Goal: Information Seeking & Learning: Learn about a topic

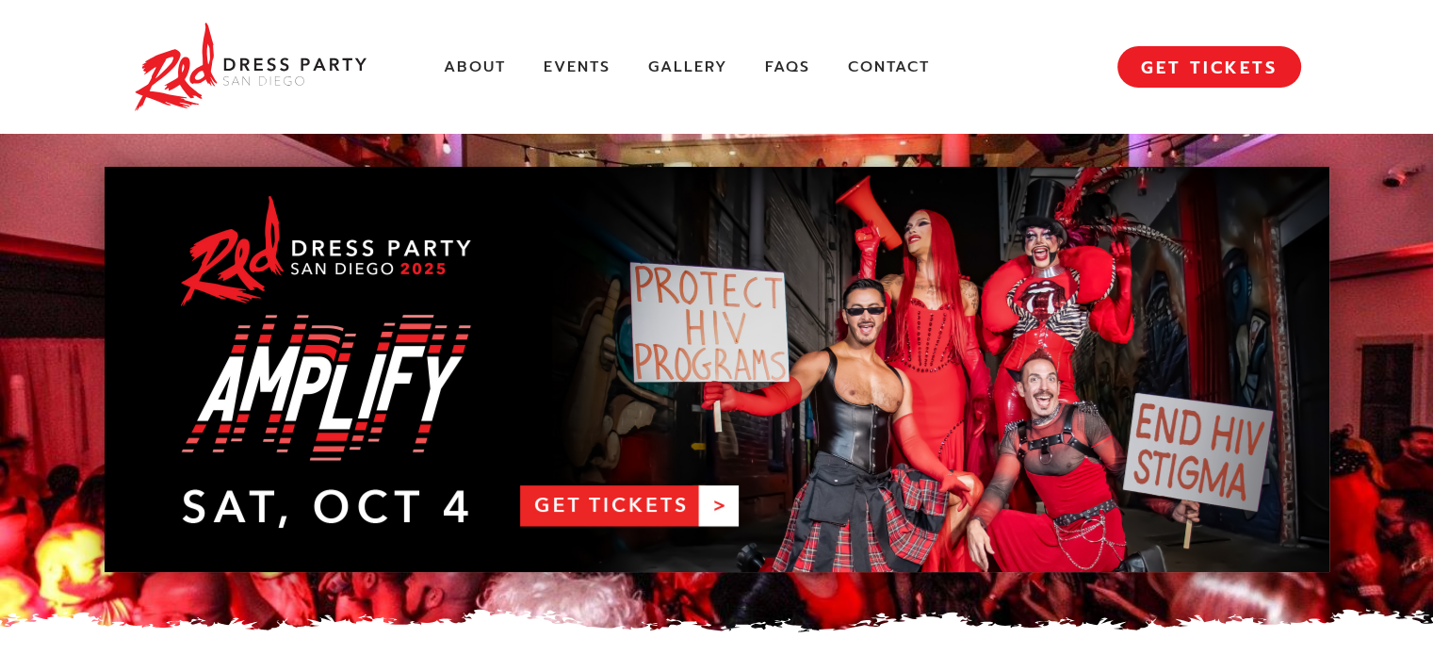
click at [473, 73] on link "About" at bounding box center [475, 67] width 62 height 20
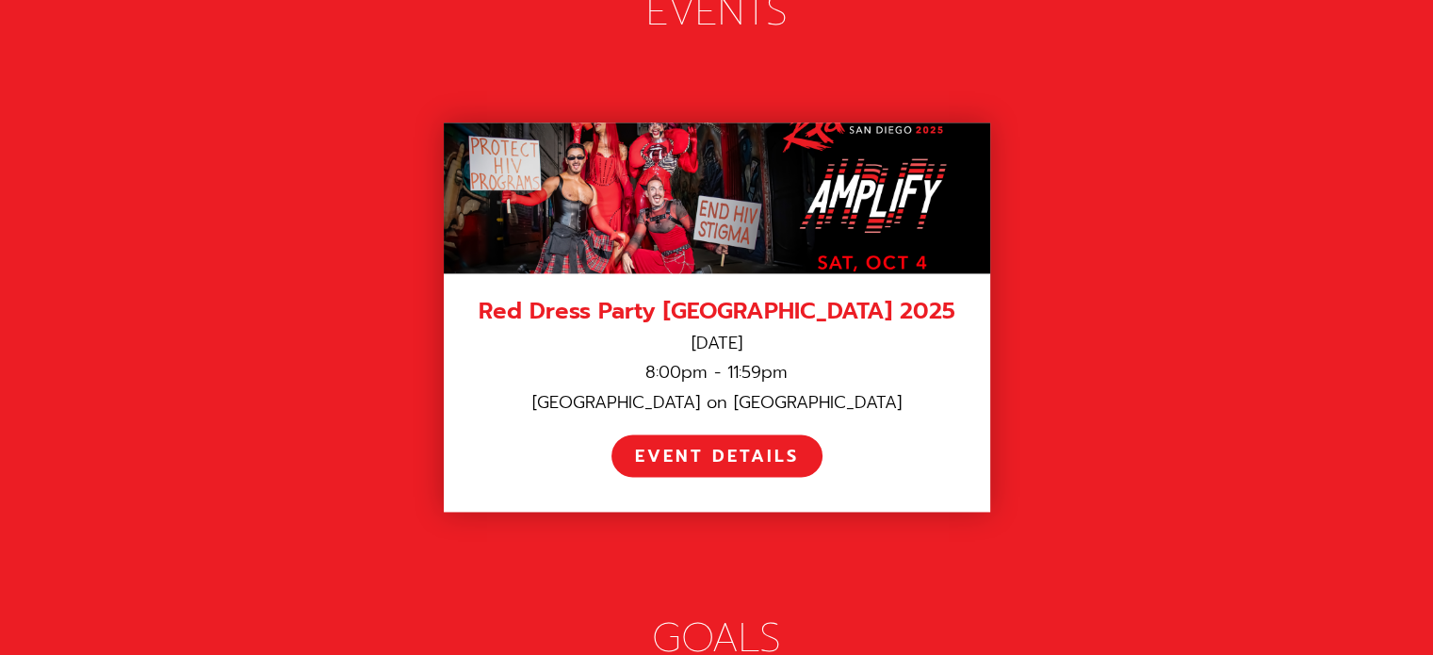
scroll to position [2687, 0]
click at [702, 446] on div "EVENT DETAILS" at bounding box center [717, 457] width 164 height 22
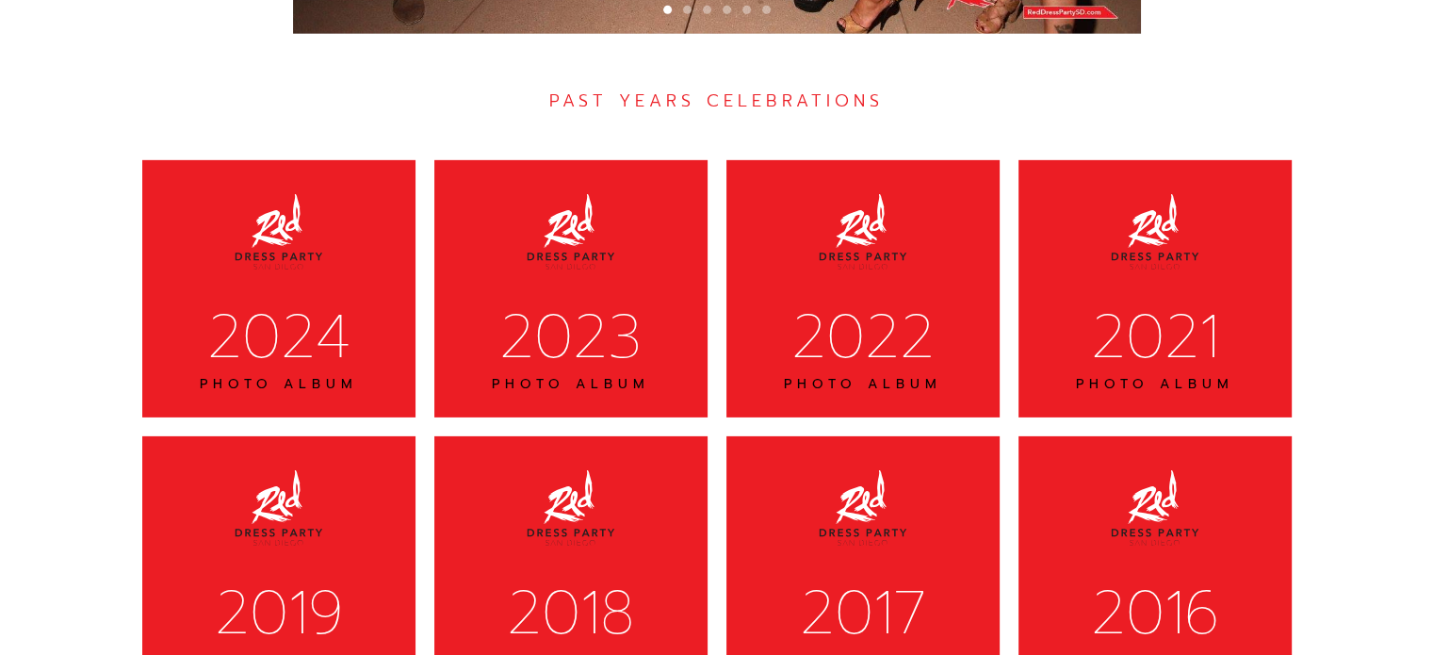
scroll to position [5936, 0]
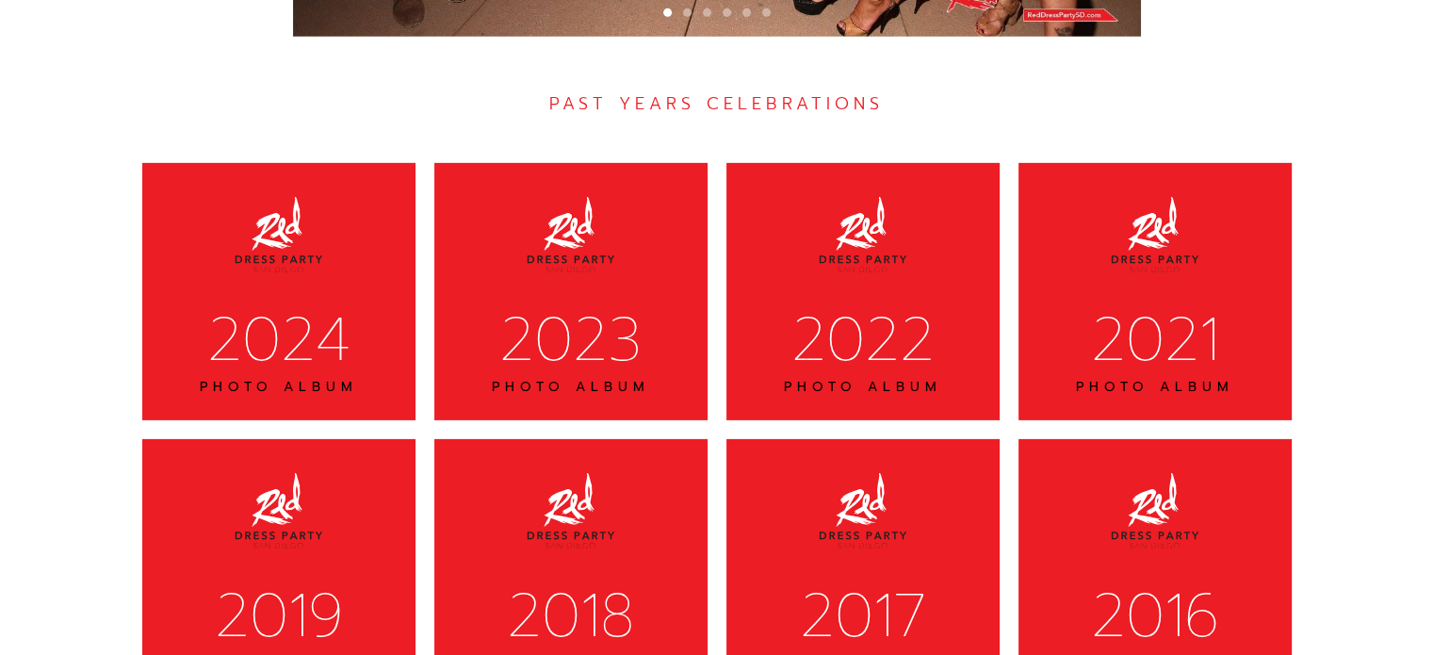
click at [370, 317] on div "2024" at bounding box center [279, 340] width 224 height 78
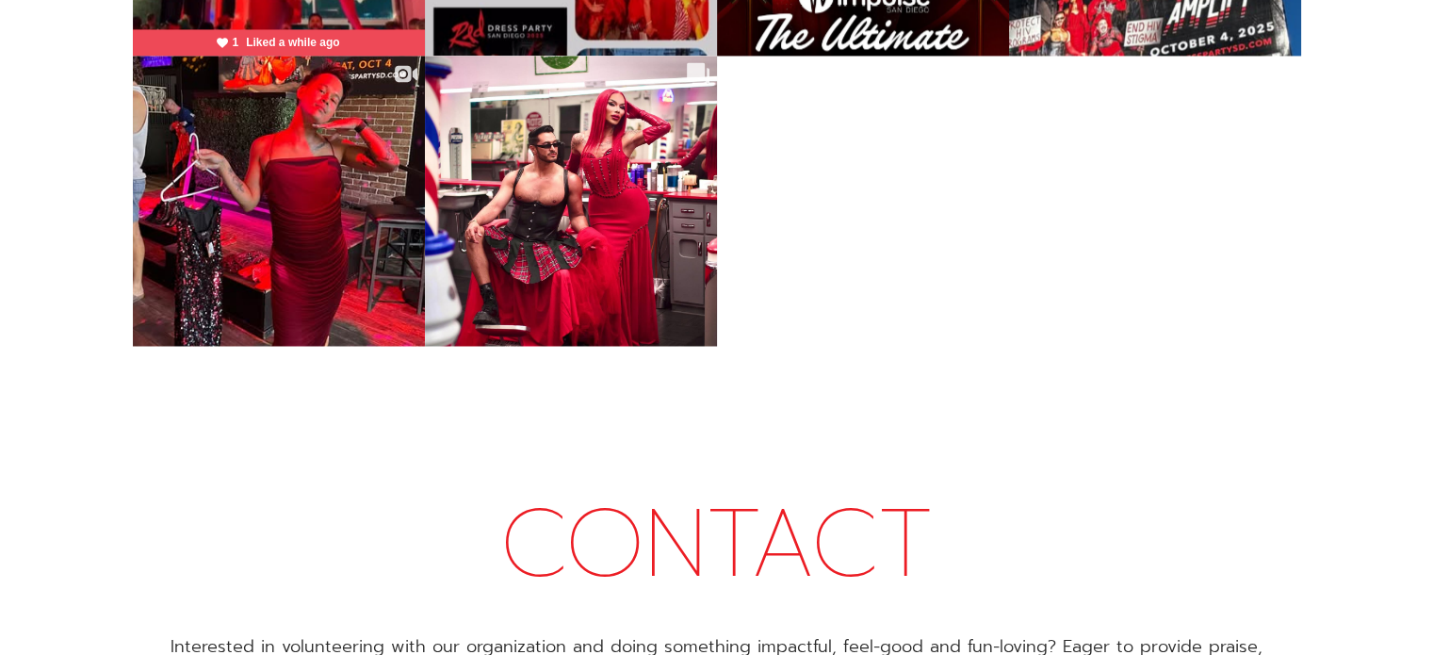
scroll to position [10308, 0]
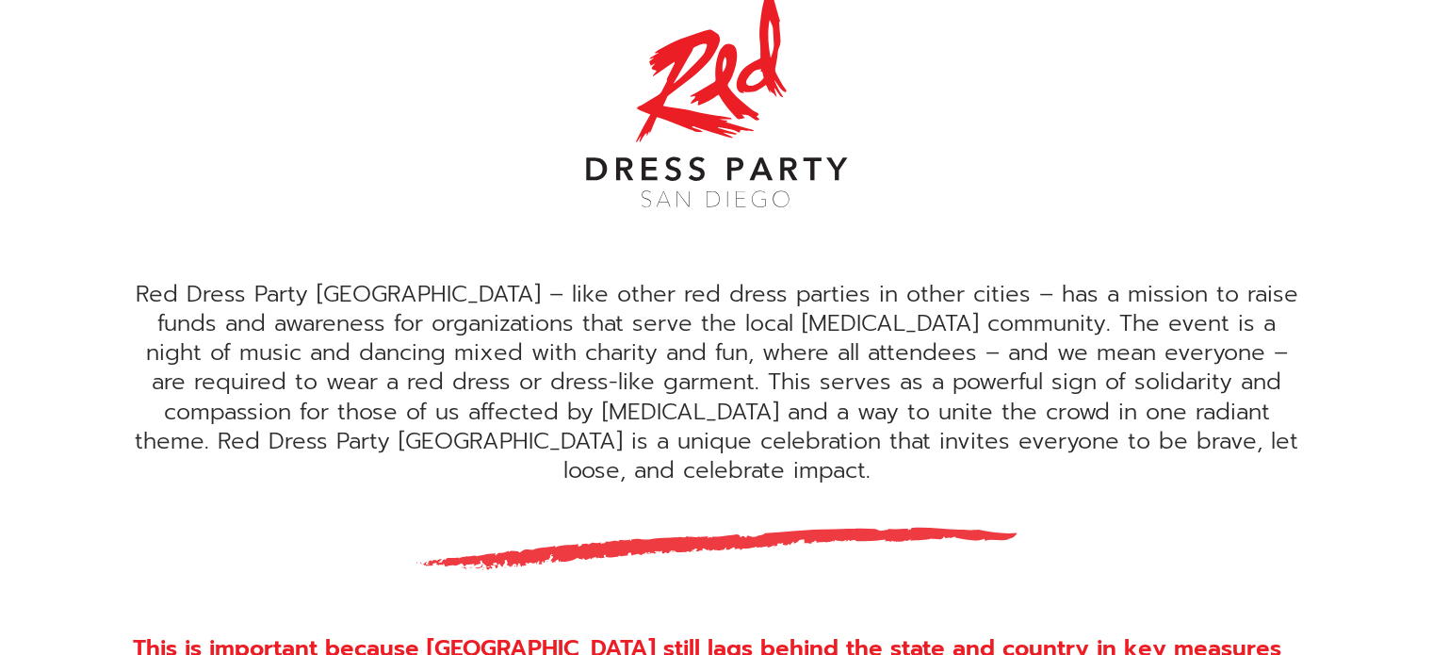
scroll to position [548, 0]
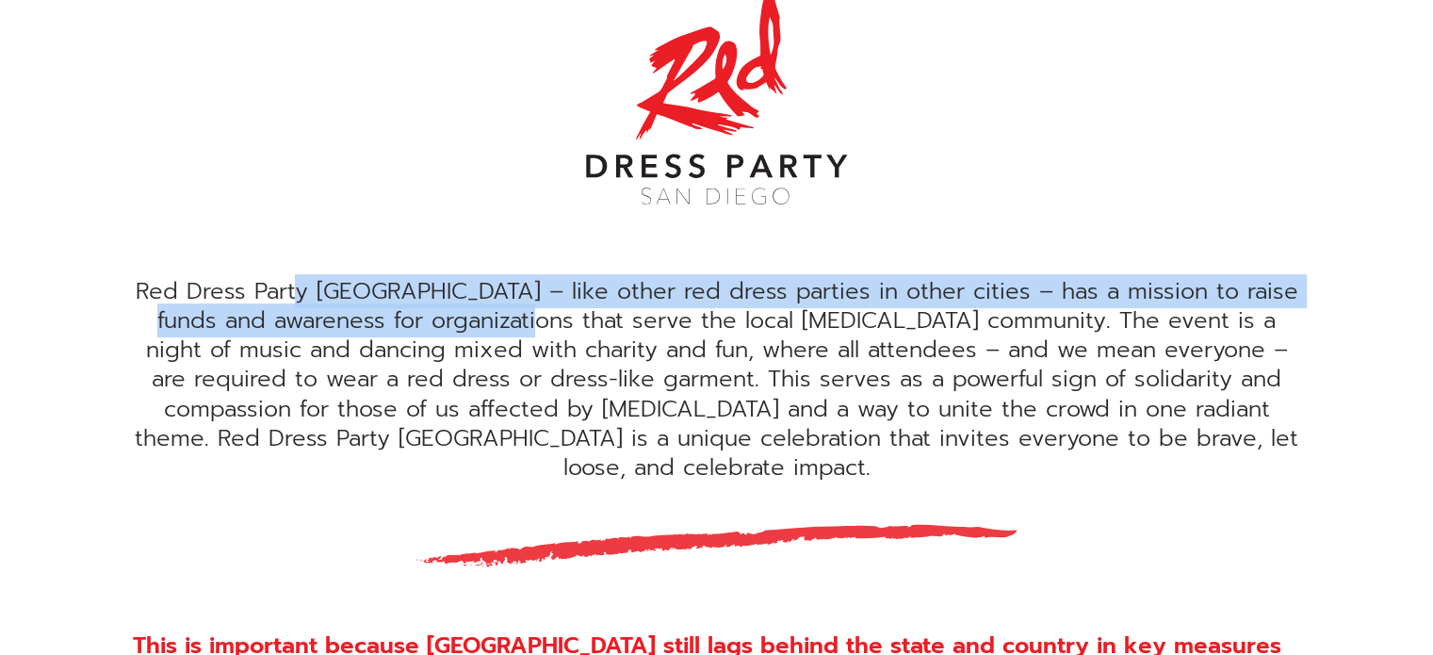
drag, startPoint x: 299, startPoint y: 292, endPoint x: 539, endPoint y: 327, distance: 242.8
click at [539, 327] on div "Red Dress Party [GEOGRAPHIC_DATA] – like other red dress parties in other citie…" at bounding box center [717, 379] width 1168 height 205
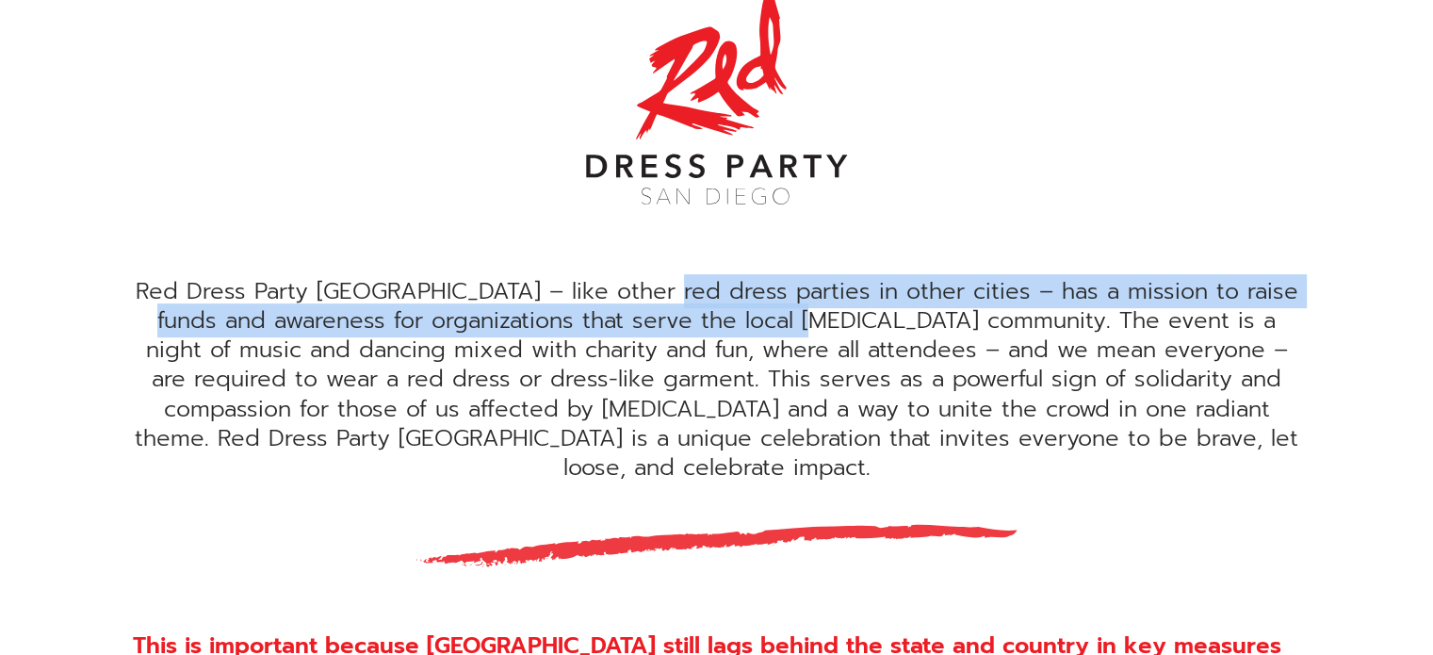
drag, startPoint x: 665, startPoint y: 302, endPoint x: 935, endPoint y: 317, distance: 269.9
click at [935, 317] on div "Red Dress Party San Diego – like other red dress parties in other cities – has …" at bounding box center [717, 379] width 1168 height 205
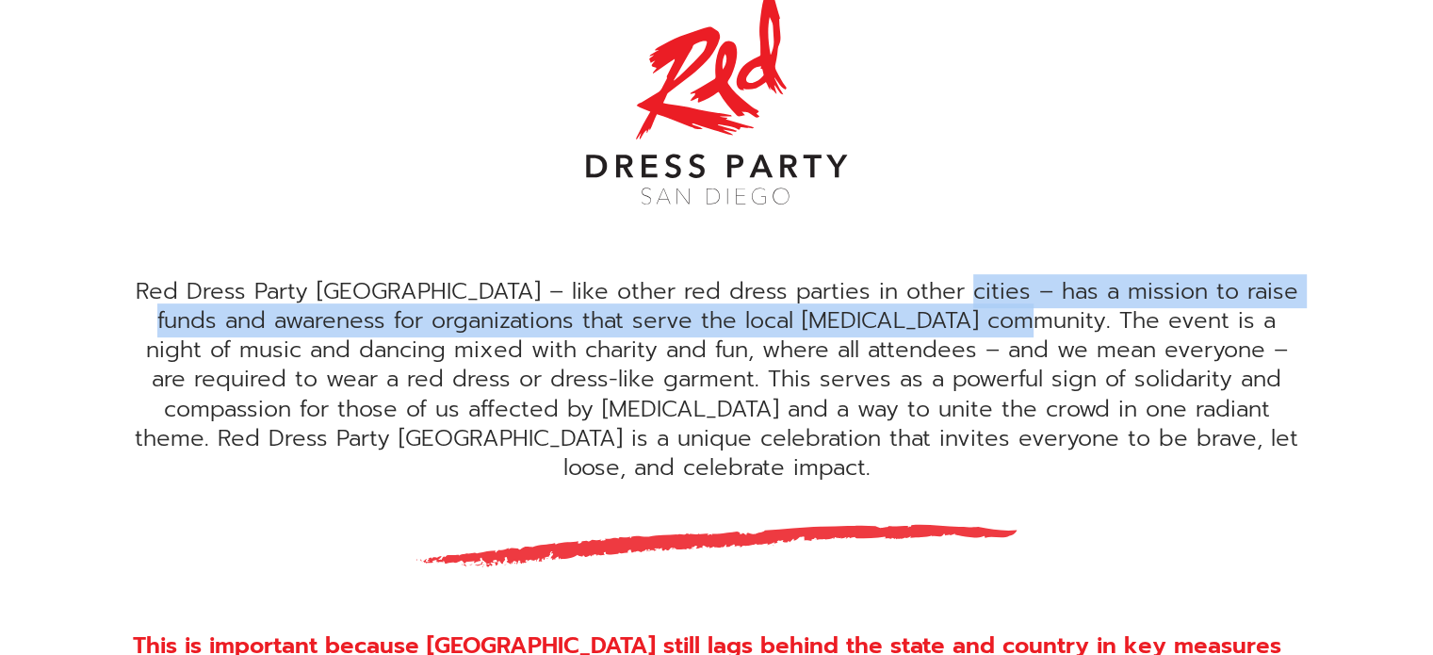
drag, startPoint x: 939, startPoint y: 286, endPoint x: 1018, endPoint y: 323, distance: 86.4
click at [1018, 323] on div "Red Dress Party San Diego – like other red dress parties in other cities – has …" at bounding box center [717, 379] width 1168 height 205
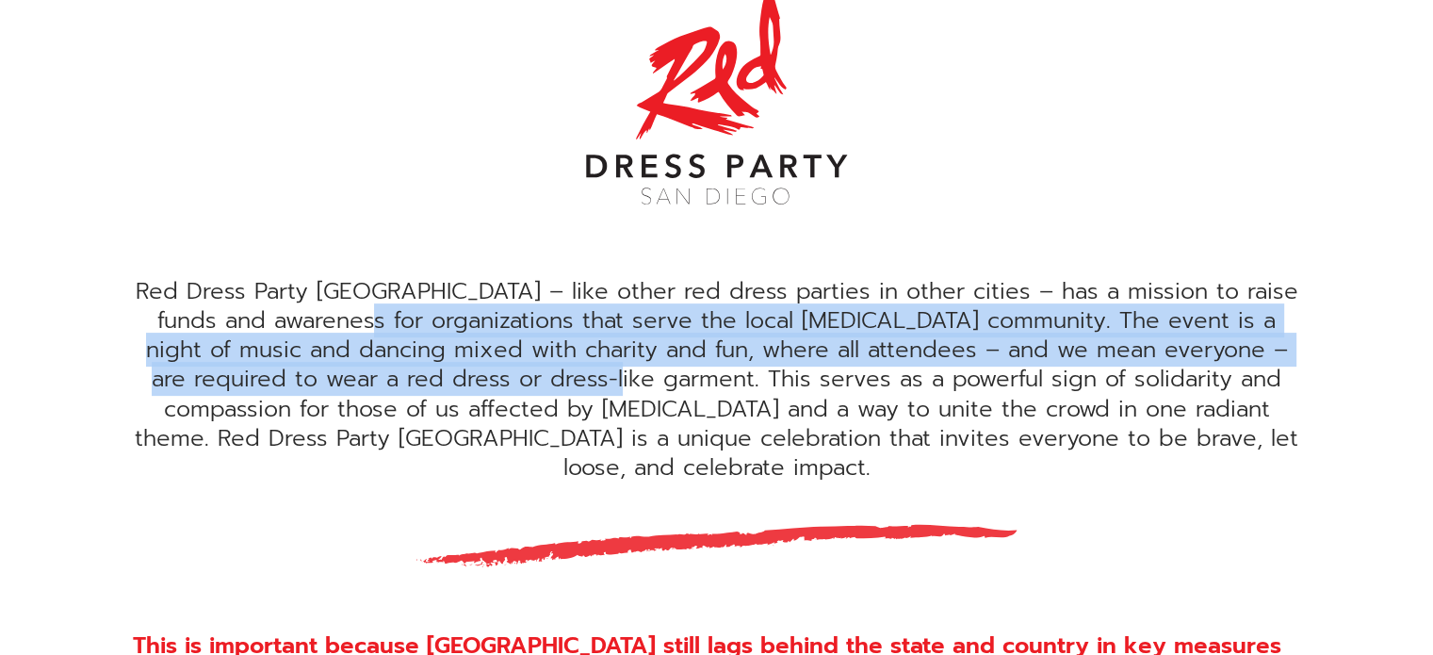
drag, startPoint x: 365, startPoint y: 327, endPoint x: 672, endPoint y: 383, distance: 312.3
click at [672, 383] on div "Red Dress Party San Diego – like other red dress parties in other cities – has …" at bounding box center [717, 379] width 1168 height 205
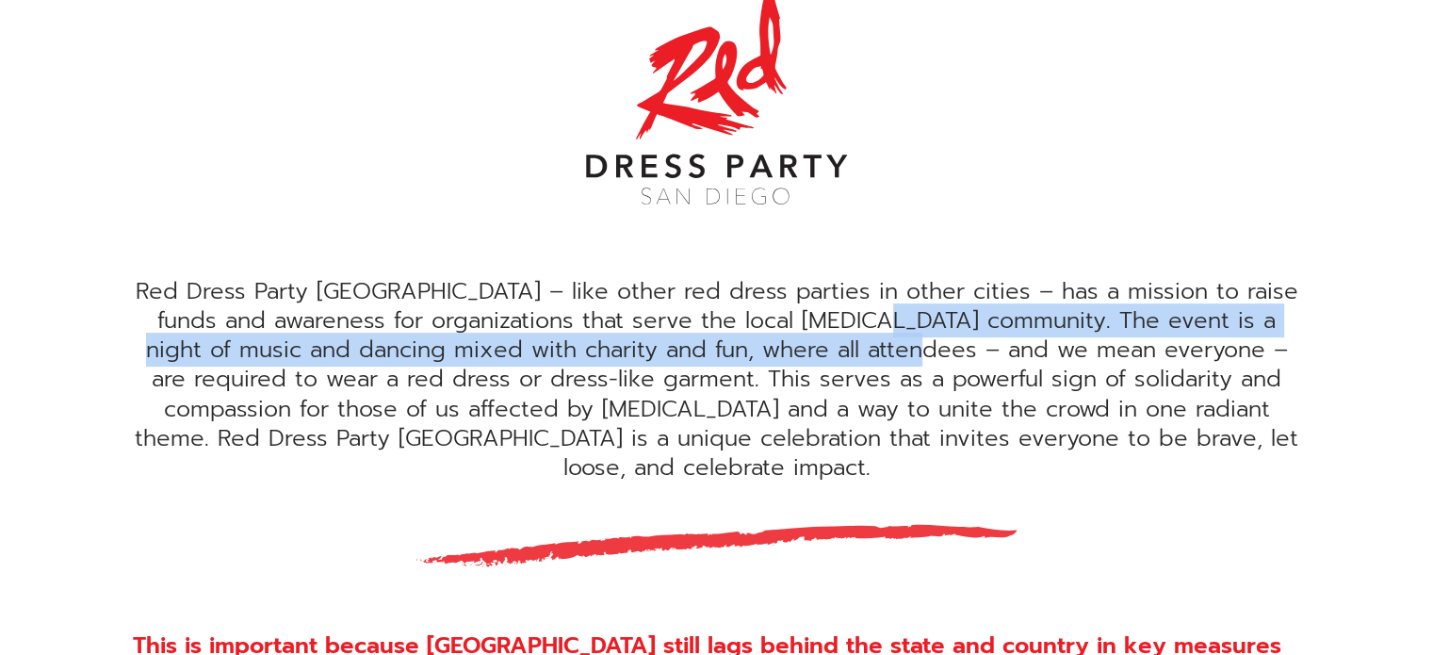
drag, startPoint x: 886, startPoint y: 321, endPoint x: 991, endPoint y: 356, distance: 111.1
click at [991, 356] on div "Red Dress Party San Diego – like other red dress parties in other cities – has …" at bounding box center [717, 379] width 1168 height 205
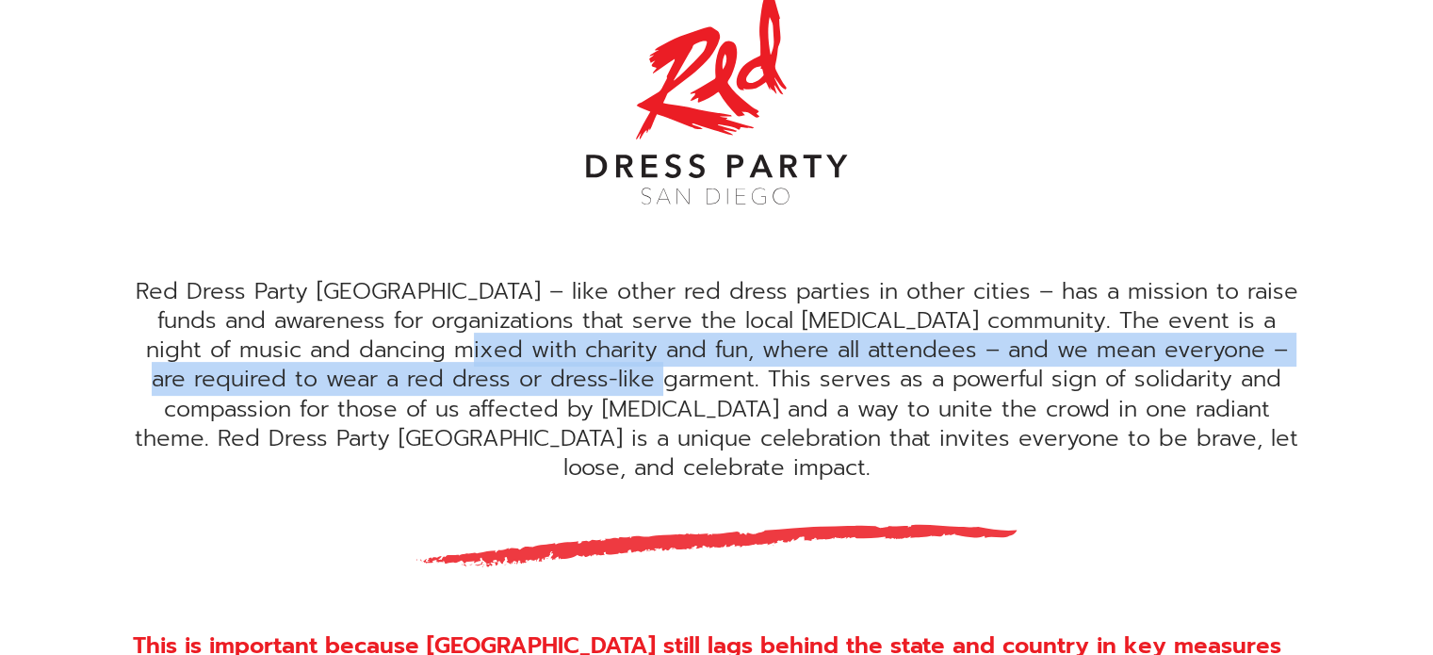
drag, startPoint x: 452, startPoint y: 351, endPoint x: 696, endPoint y: 387, distance: 246.6
click at [696, 387] on div "Red Dress Party San Diego – like other red dress parties in other cities – has …" at bounding box center [717, 379] width 1168 height 205
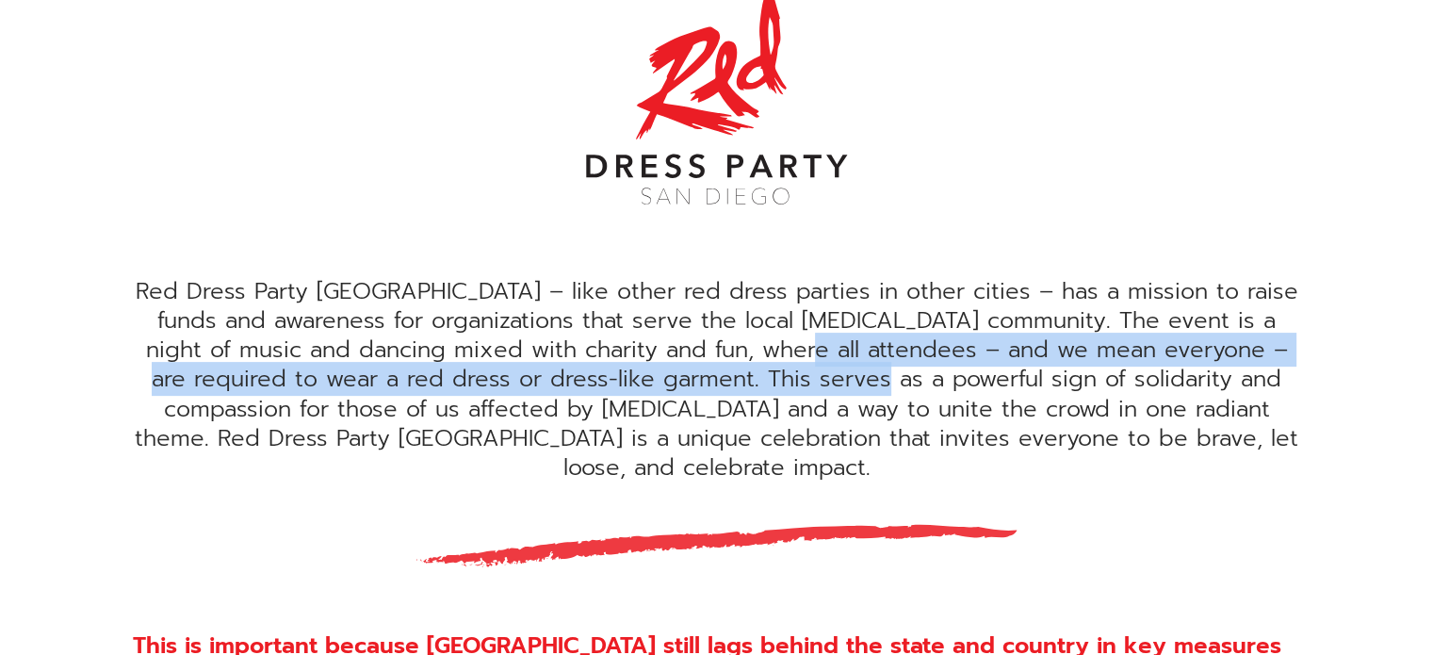
drag, startPoint x: 795, startPoint y: 346, endPoint x: 860, endPoint y: 379, distance: 72.9
click at [860, 379] on div "Red Dress Party San Diego – like other red dress parties in other cities – has …" at bounding box center [717, 379] width 1168 height 205
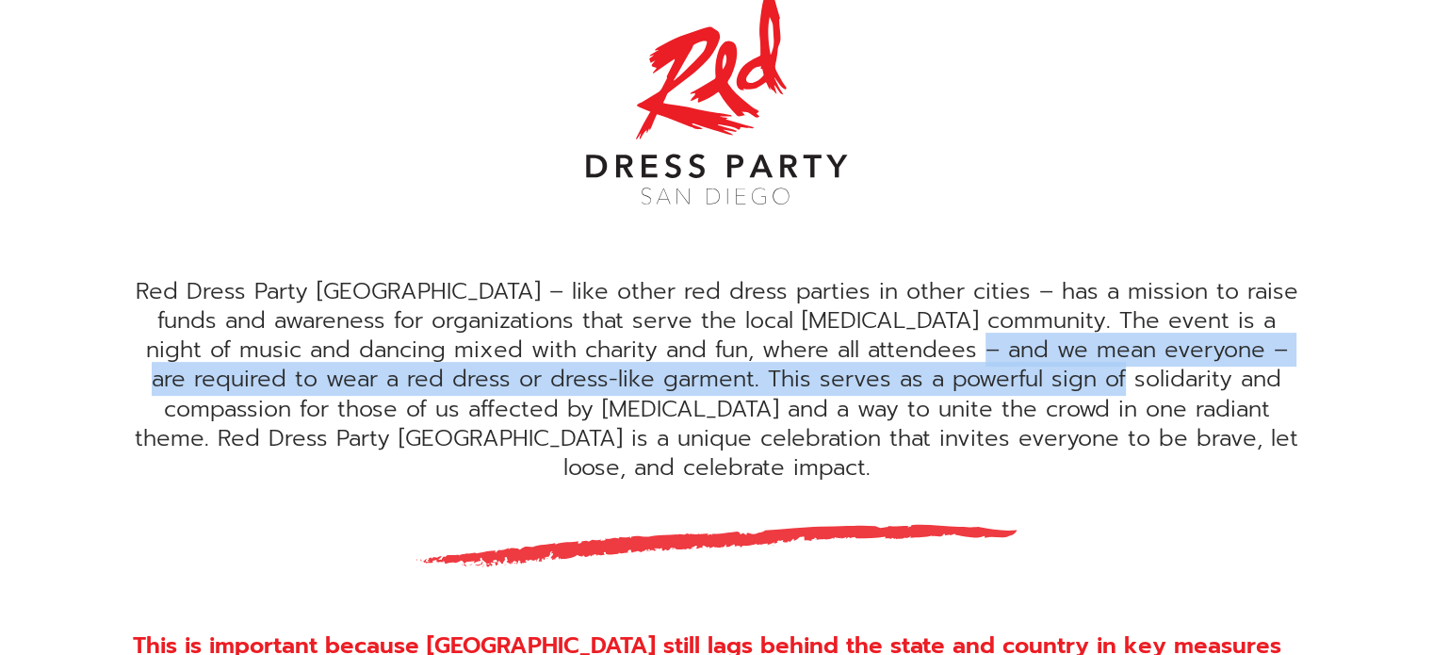
drag, startPoint x: 998, startPoint y: 355, endPoint x: 1079, endPoint y: 375, distance: 83.4
click at [1079, 375] on div "Red Dress Party San Diego – like other red dress parties in other cities – has …" at bounding box center [717, 379] width 1168 height 205
drag, startPoint x: 1072, startPoint y: 350, endPoint x: 1102, endPoint y: 380, distance: 42.6
click at [1102, 380] on div "Red Dress Party San Diego – like other red dress parties in other cities – has …" at bounding box center [717, 379] width 1168 height 205
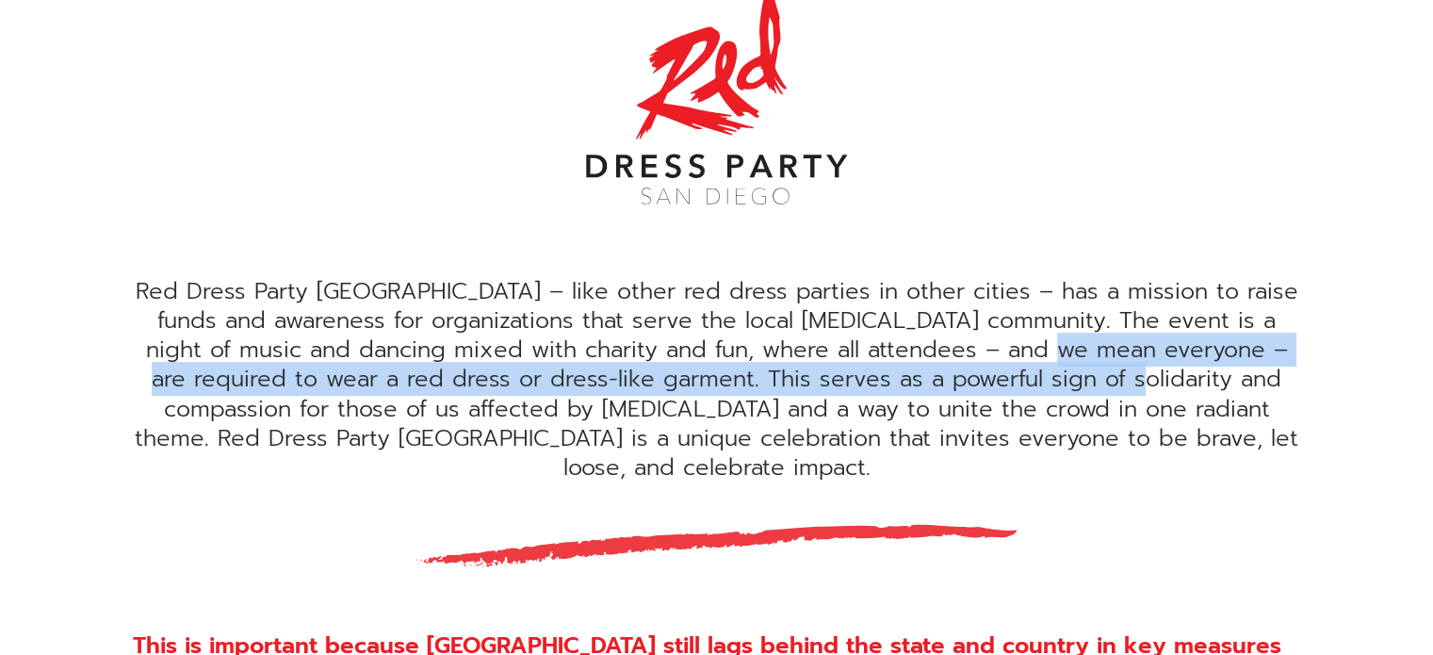
click at [1102, 380] on div "Red Dress Party San Diego – like other red dress parties in other cities – has …" at bounding box center [717, 379] width 1168 height 205
drag, startPoint x: 826, startPoint y: 353, endPoint x: 1014, endPoint y: 382, distance: 189.6
click at [1014, 382] on div "Red Dress Party San Diego – like other red dress parties in other cities – has …" at bounding box center [717, 379] width 1168 height 205
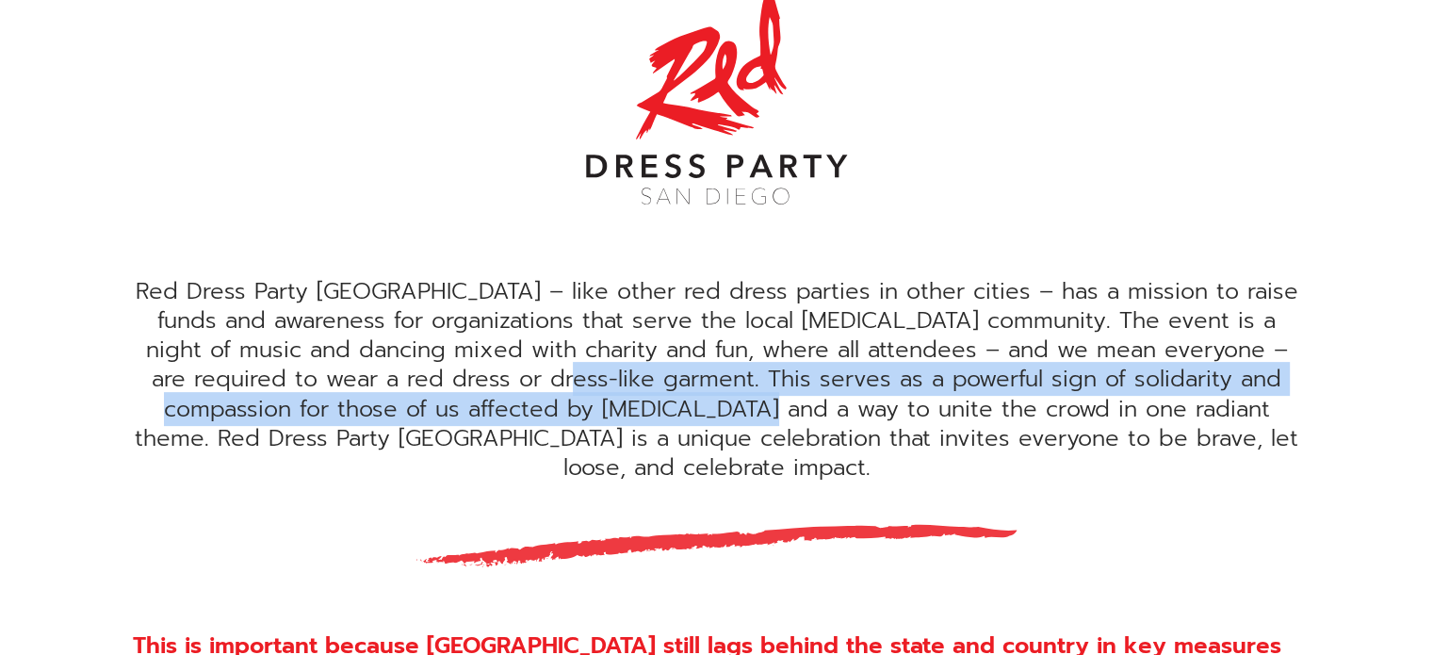
drag, startPoint x: 524, startPoint y: 386, endPoint x: 750, endPoint y: 403, distance: 226.8
click at [750, 403] on div "Red Dress Party San Diego – like other red dress parties in other cities – has …" at bounding box center [717, 379] width 1168 height 205
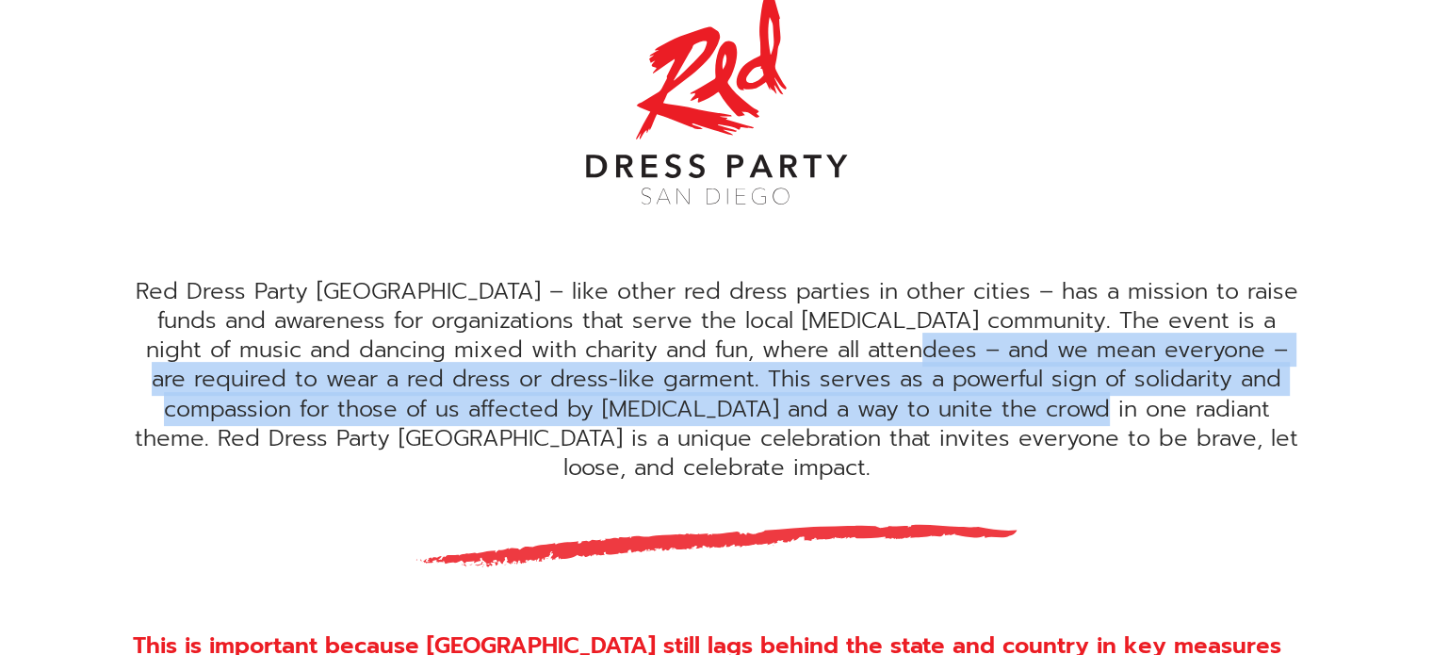
drag, startPoint x: 938, startPoint y: 364, endPoint x: 1051, endPoint y: 412, distance: 122.0
click at [1051, 412] on div "Red Dress Party San Diego – like other red dress parties in other cities – has …" at bounding box center [717, 379] width 1168 height 205
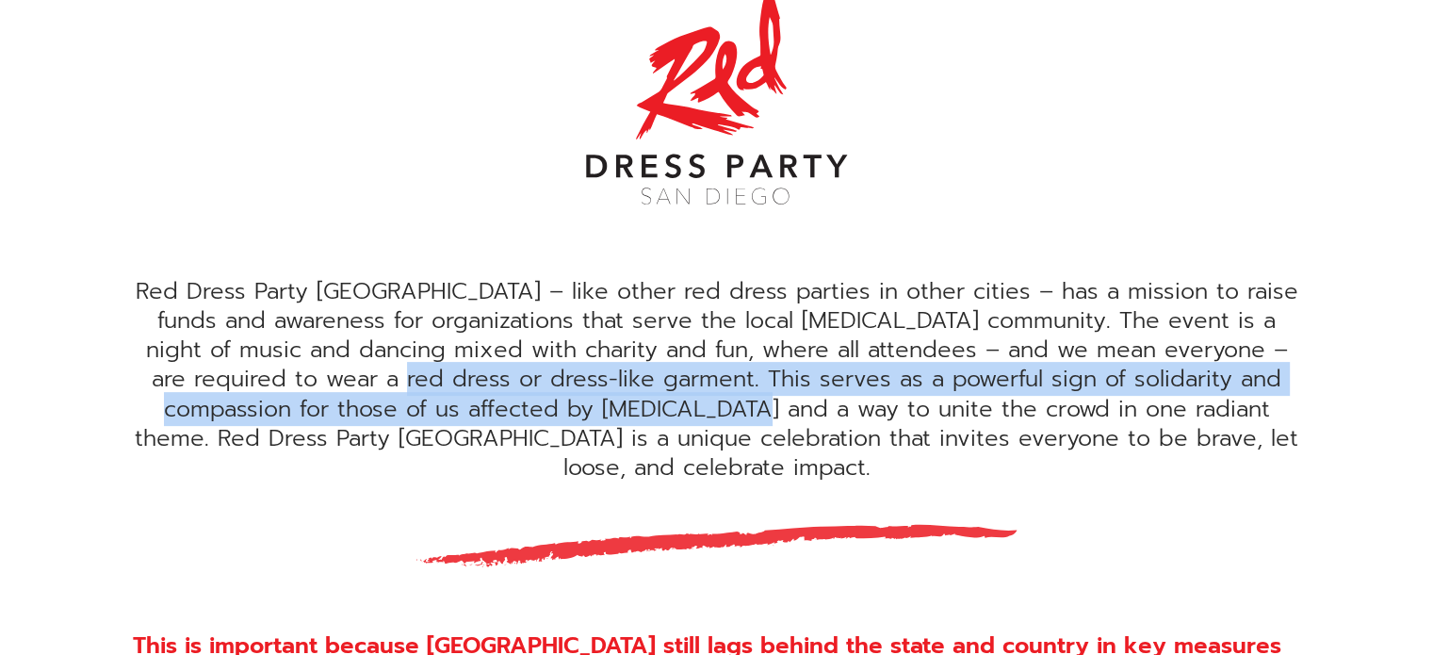
drag, startPoint x: 367, startPoint y: 393, endPoint x: 687, endPoint y: 425, distance: 321.0
click at [687, 425] on div "Red Dress Party San Diego – like other red dress parties in other cities – has …" at bounding box center [717, 379] width 1168 height 205
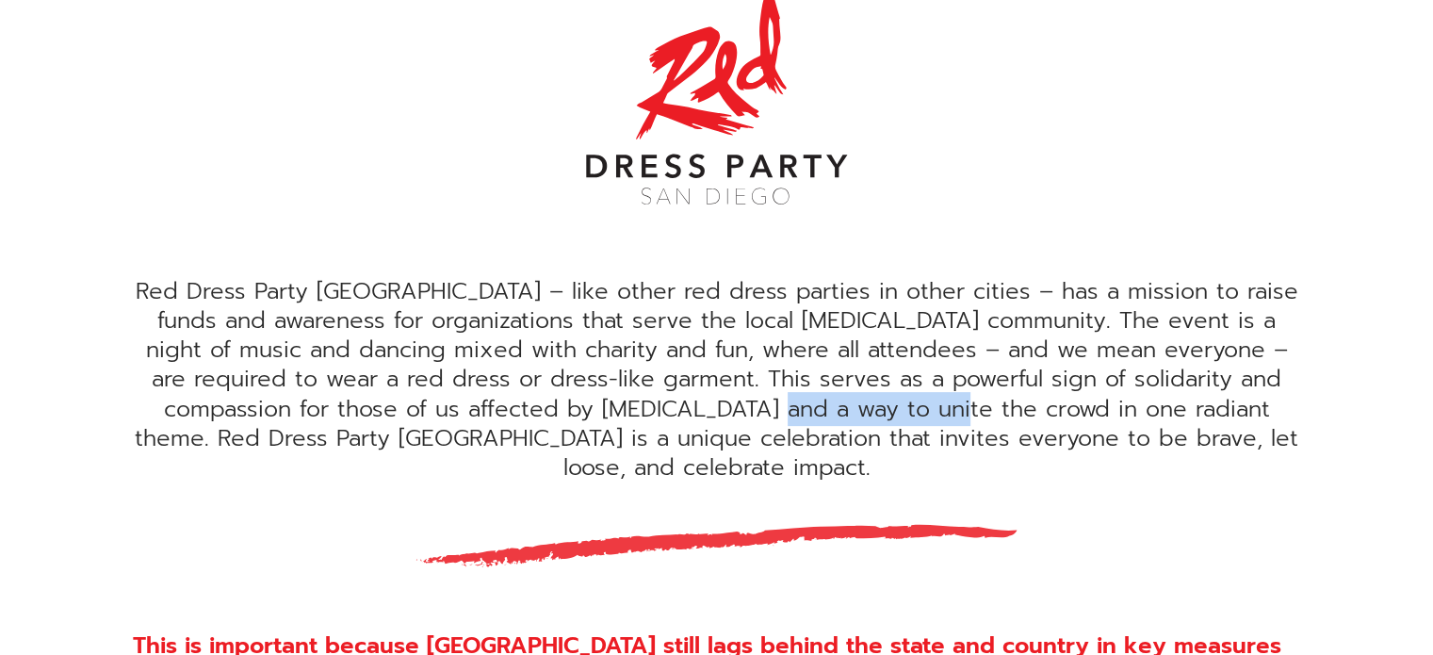
drag, startPoint x: 710, startPoint y: 417, endPoint x: 902, endPoint y: 414, distance: 191.3
click at [902, 414] on div "Red Dress Party San Diego – like other red dress parties in other cities – has …" at bounding box center [717, 379] width 1168 height 205
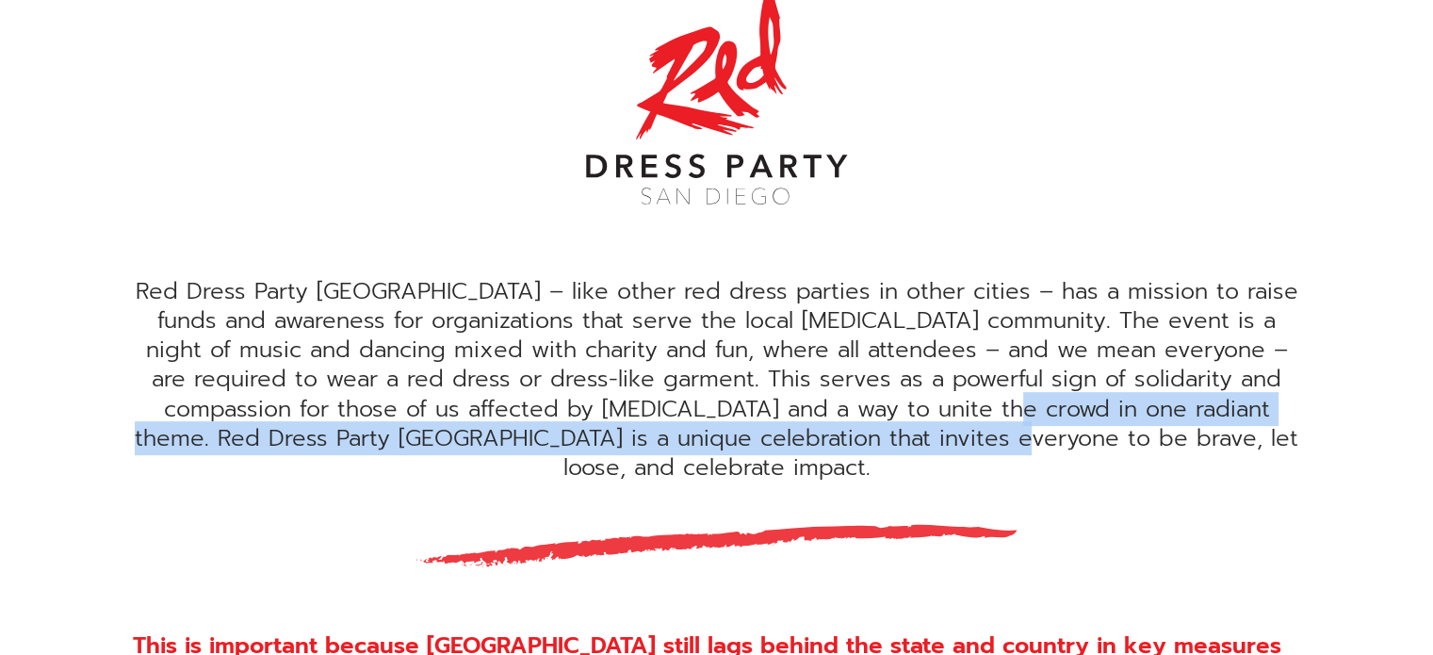
drag, startPoint x: 939, startPoint y: 408, endPoint x: 1067, endPoint y: 432, distance: 129.4
click at [1067, 432] on div "Red Dress Party San Diego – like other red dress parties in other cities – has …" at bounding box center [717, 379] width 1168 height 205
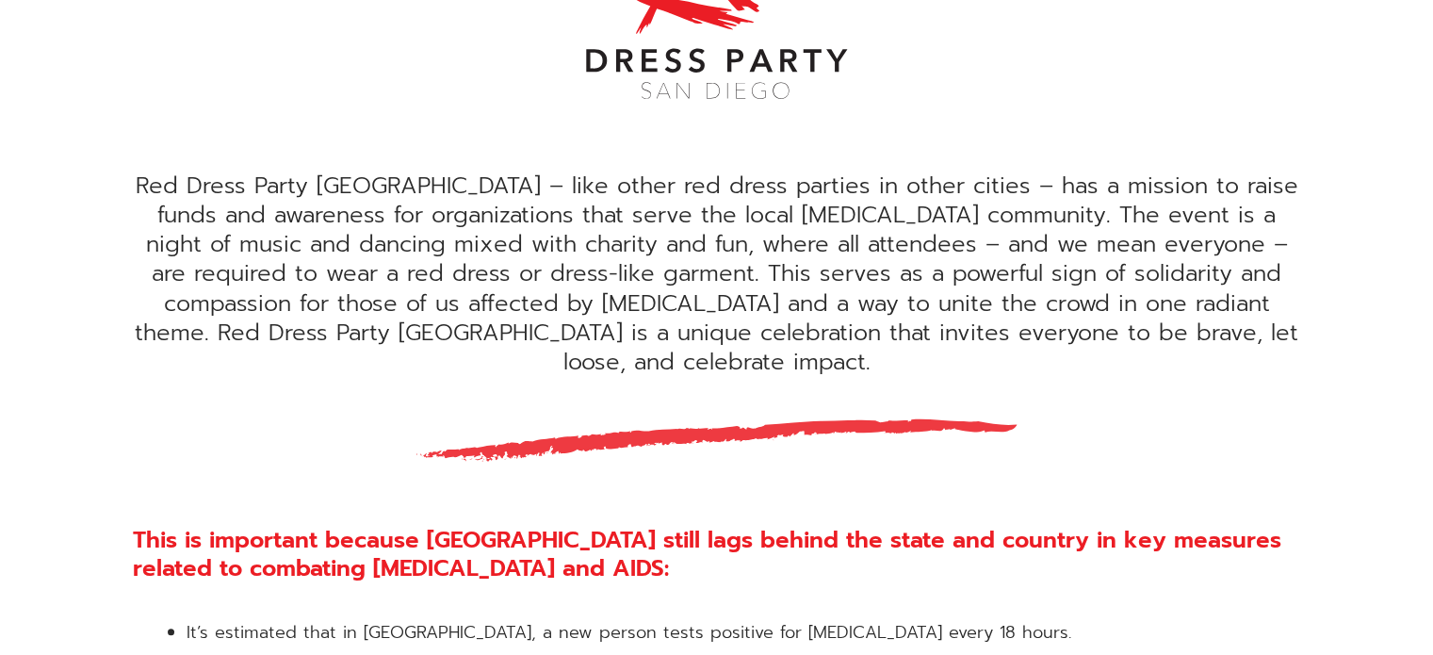
scroll to position [661, 0]
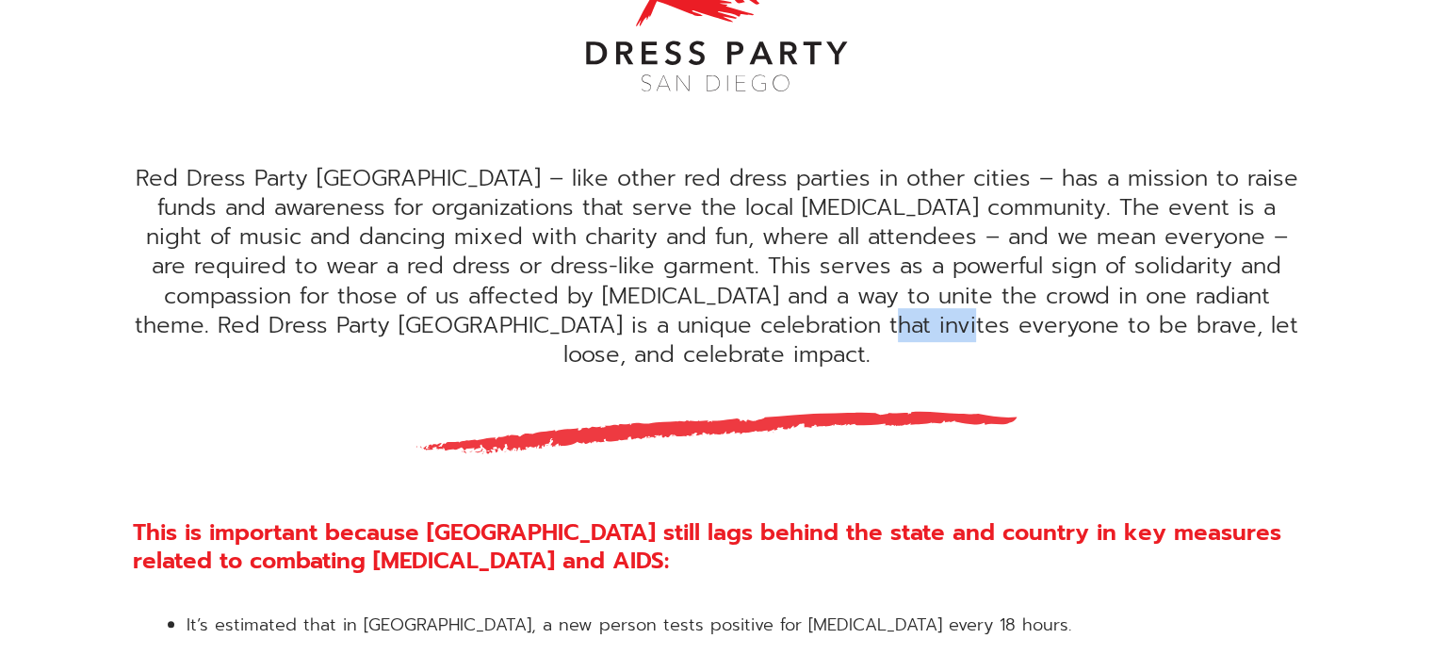
drag, startPoint x: 878, startPoint y: 320, endPoint x: 1027, endPoint y: 340, distance: 150.2
click at [1027, 340] on div "Red Dress Party San Diego – like other red dress parties in other cities – has …" at bounding box center [717, 266] width 1168 height 205
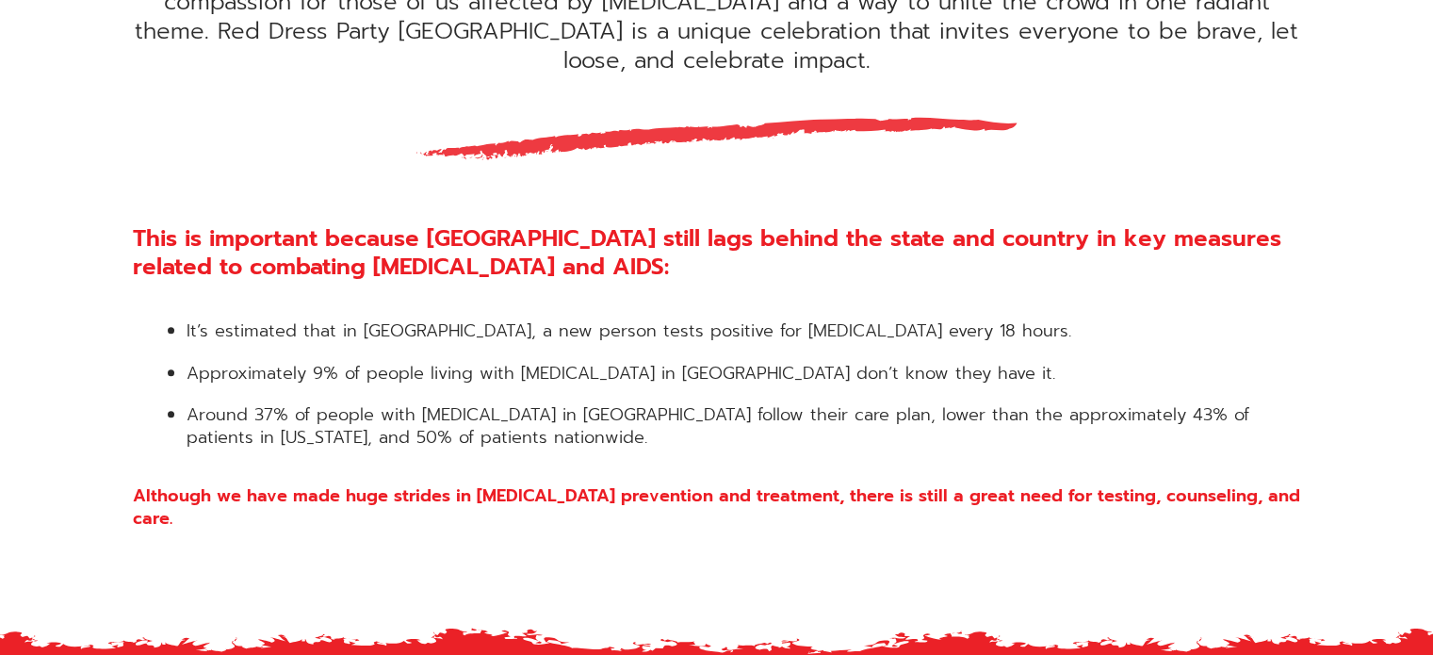
scroll to position [956, 0]
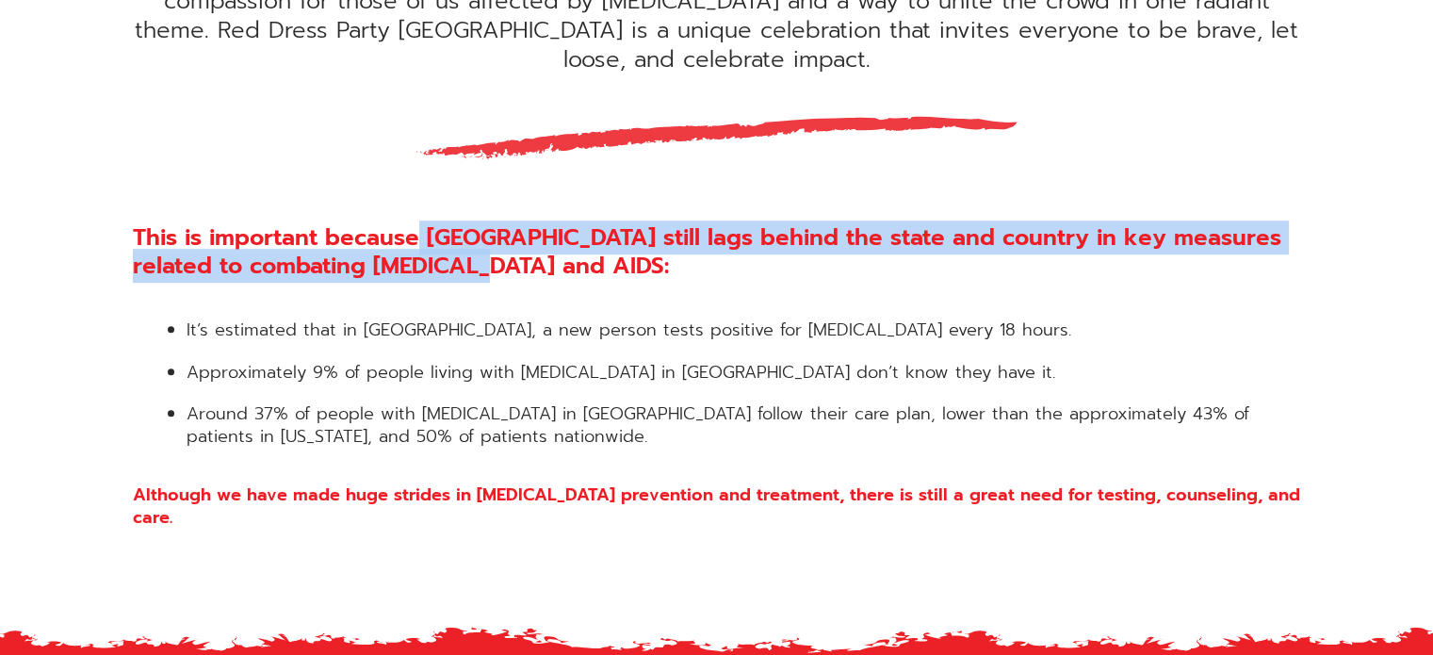
drag, startPoint x: 414, startPoint y: 210, endPoint x: 504, endPoint y: 229, distance: 92.4
click at [504, 229] on h3 "This is important because San Diego County still lags behind the state and coun…" at bounding box center [717, 251] width 1168 height 57
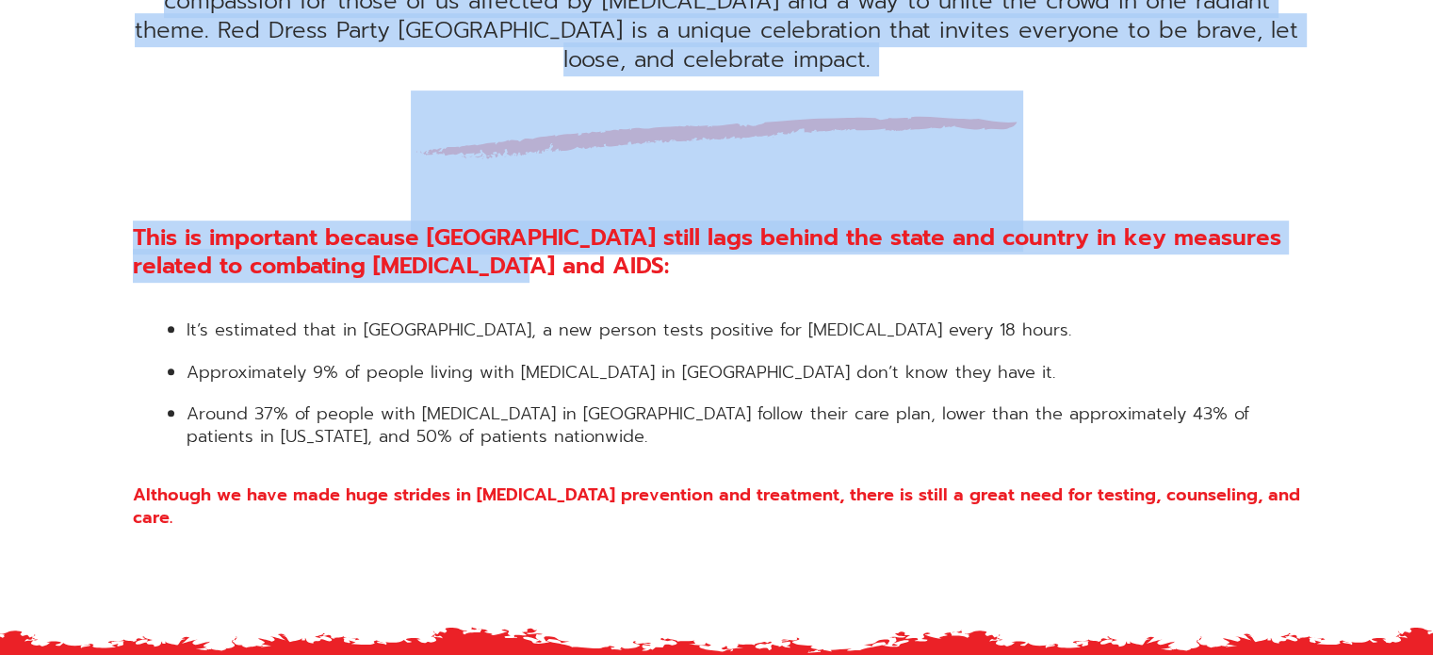
drag, startPoint x: 558, startPoint y: 180, endPoint x: 648, endPoint y: 252, distance: 115.4
click at [648, 252] on div "Red Dress Party San Diego – like other red dress parties in other cities – has …" at bounding box center [717, 35] width 1225 height 987
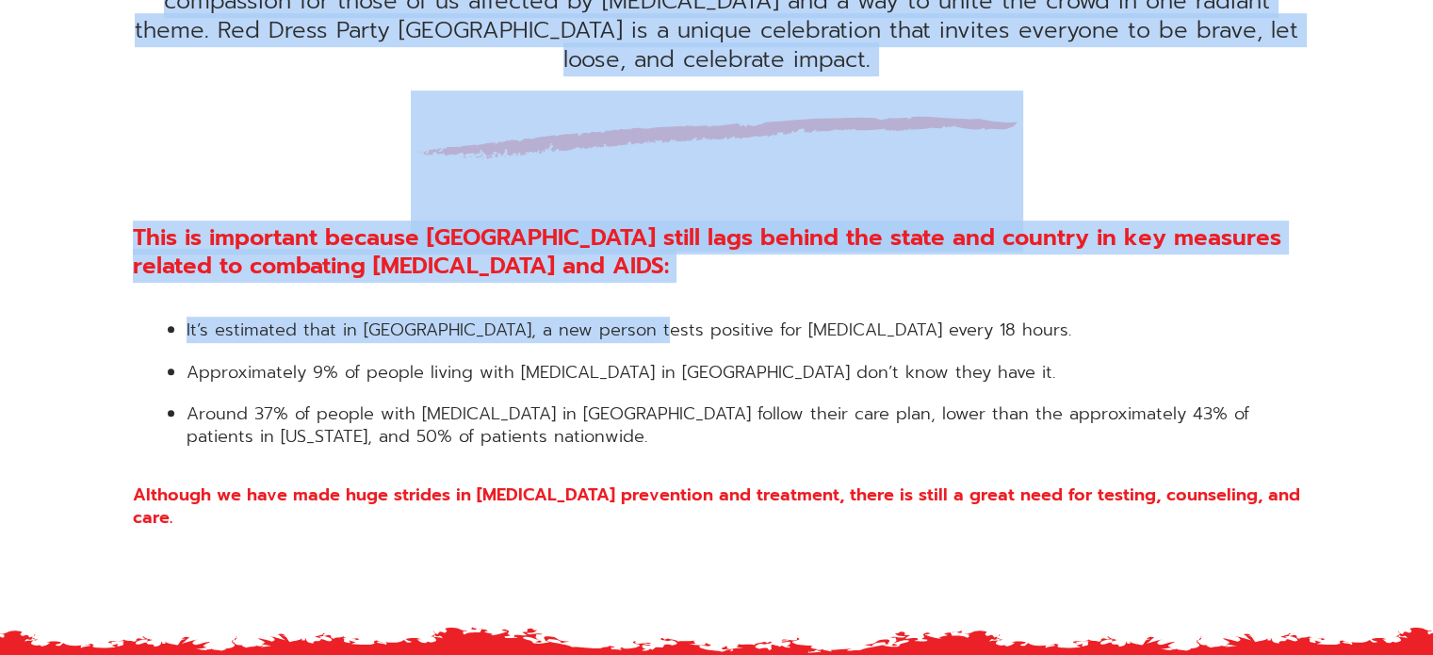
click at [648, 252] on div "This is important because San Diego County still lags behind the state and coun…" at bounding box center [717, 375] width 1168 height 305
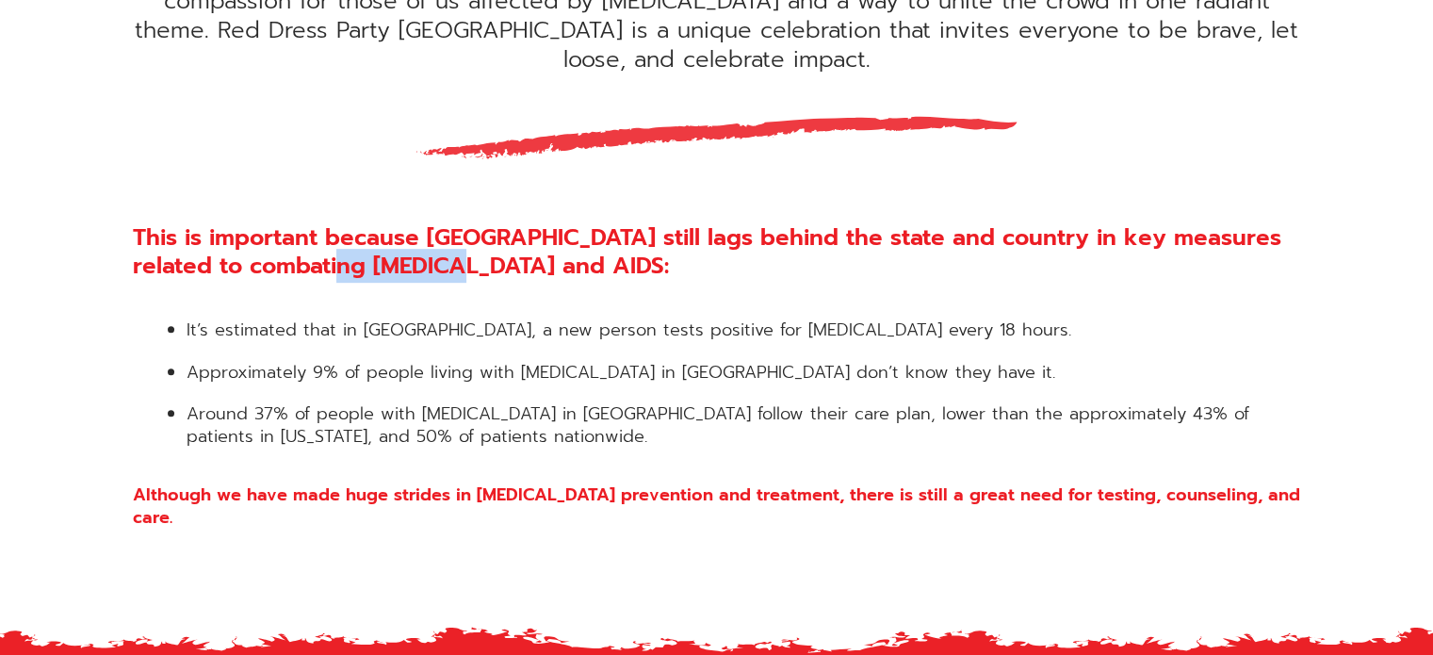
drag, startPoint x: 351, startPoint y: 230, endPoint x: 486, endPoint y: 233, distance: 134.8
click at [486, 233] on h3 "This is important because San Diego County still lags behind the state and coun…" at bounding box center [717, 251] width 1168 height 57
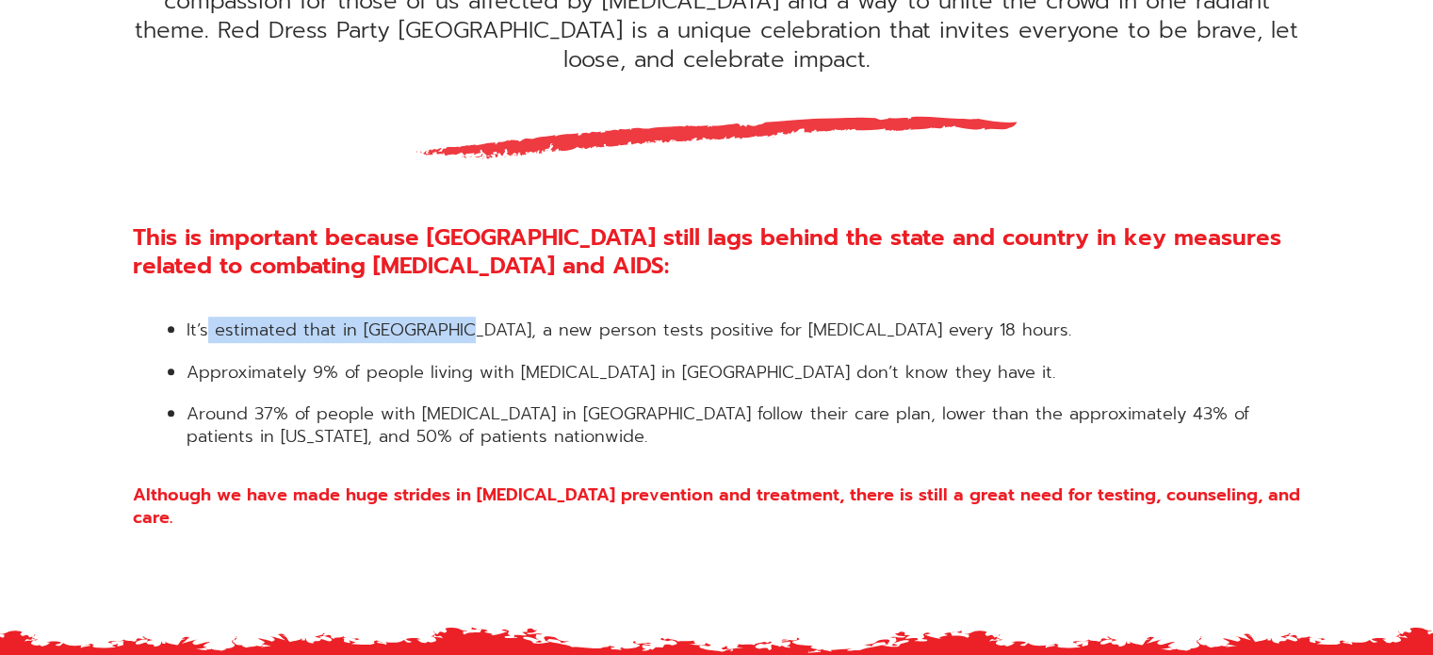
drag, startPoint x: 205, startPoint y: 302, endPoint x: 528, endPoint y: 304, distance: 322.3
click at [528, 319] on li "It’s estimated that in San Diego County, a new person tests positive for HIV ev…" at bounding box center [744, 330] width 1115 height 22
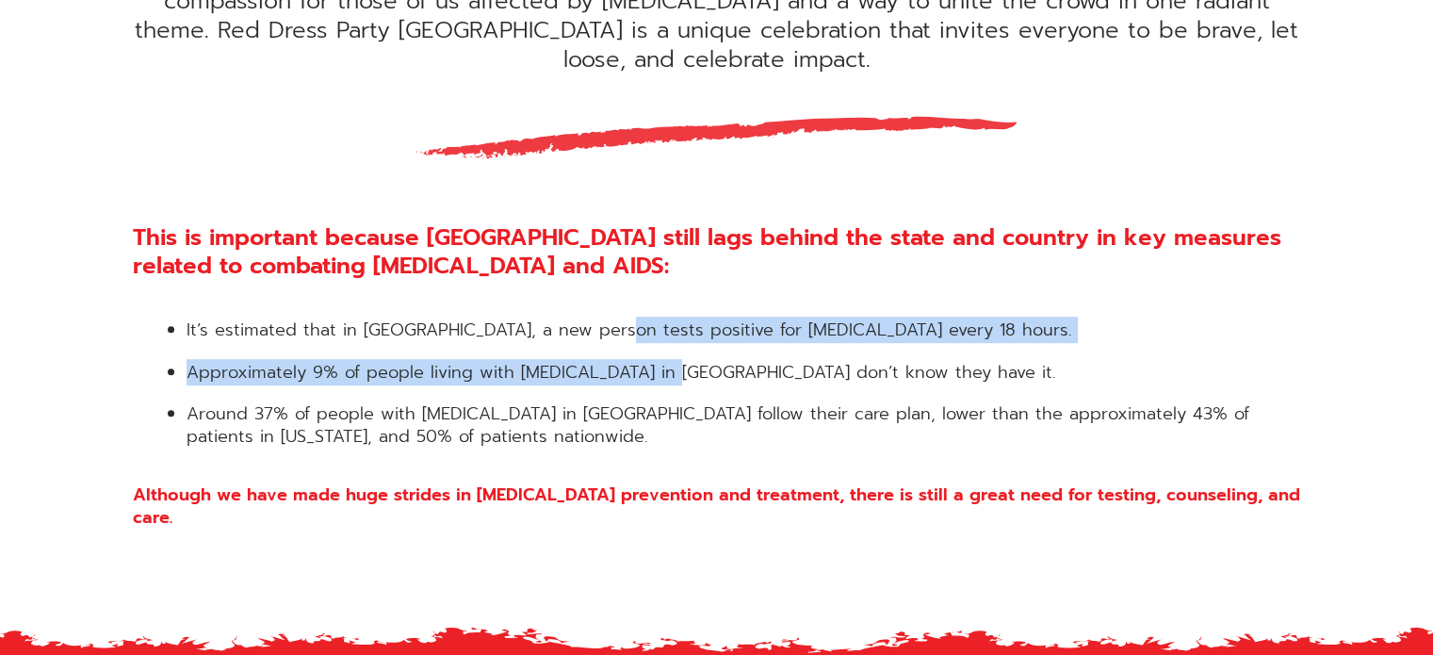
drag, startPoint x: 618, startPoint y: 313, endPoint x: 766, endPoint y: 326, distance: 148.5
click at [766, 326] on ul "It’s estimated that in San Diego County, a new person tests positive for HIV ev…" at bounding box center [717, 383] width 1168 height 128
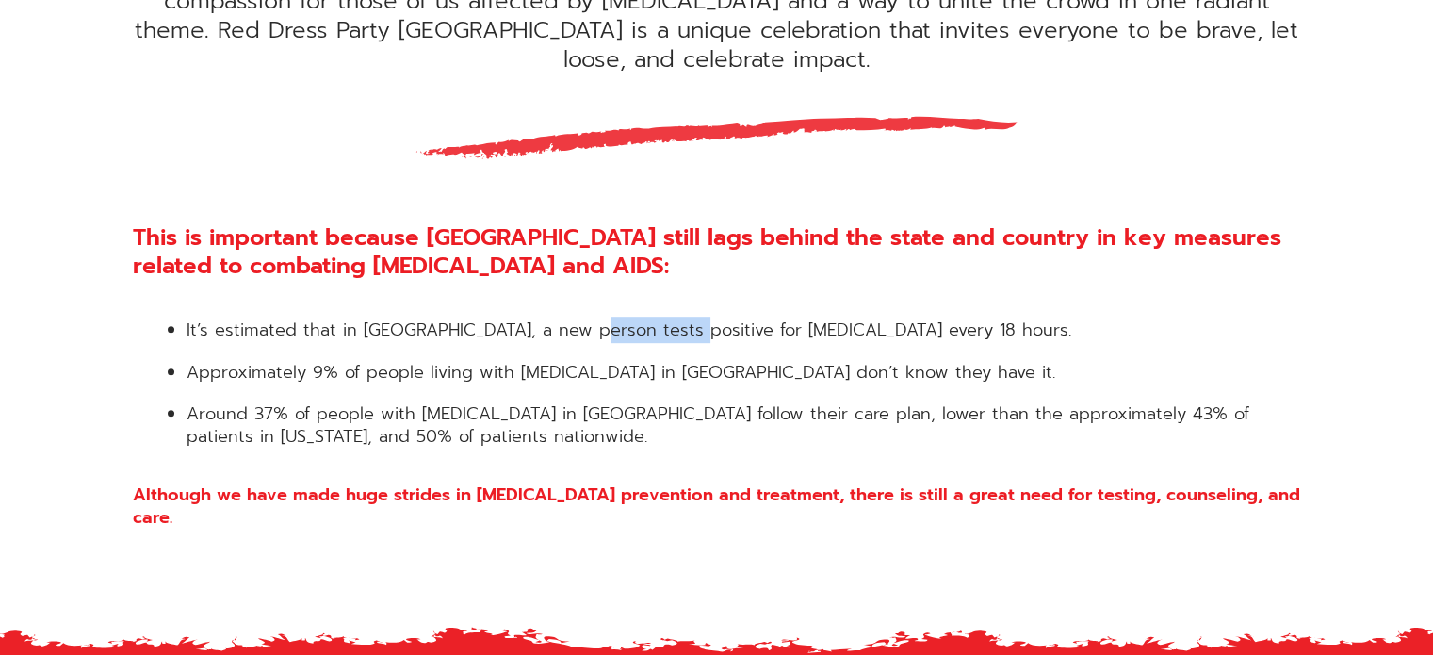
drag, startPoint x: 595, startPoint y: 293, endPoint x: 739, endPoint y: 313, distance: 145.5
click at [739, 319] on li "It’s estimated that in San Diego County, a new person tests positive for HIV ev…" at bounding box center [744, 330] width 1115 height 22
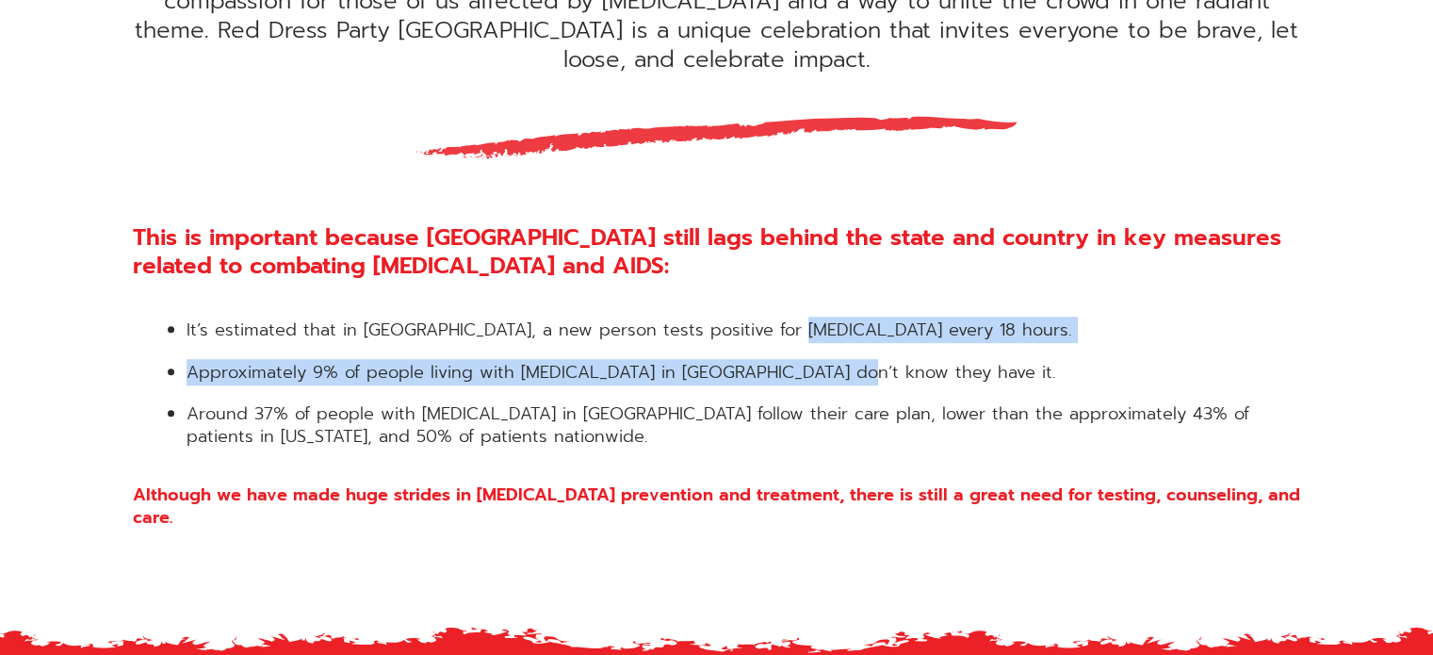
drag, startPoint x: 784, startPoint y: 307, endPoint x: 877, endPoint y: 320, distance: 94.2
click at [877, 320] on ul "It’s estimated that in San Diego County, a new person tests positive for HIV ev…" at bounding box center [717, 383] width 1168 height 128
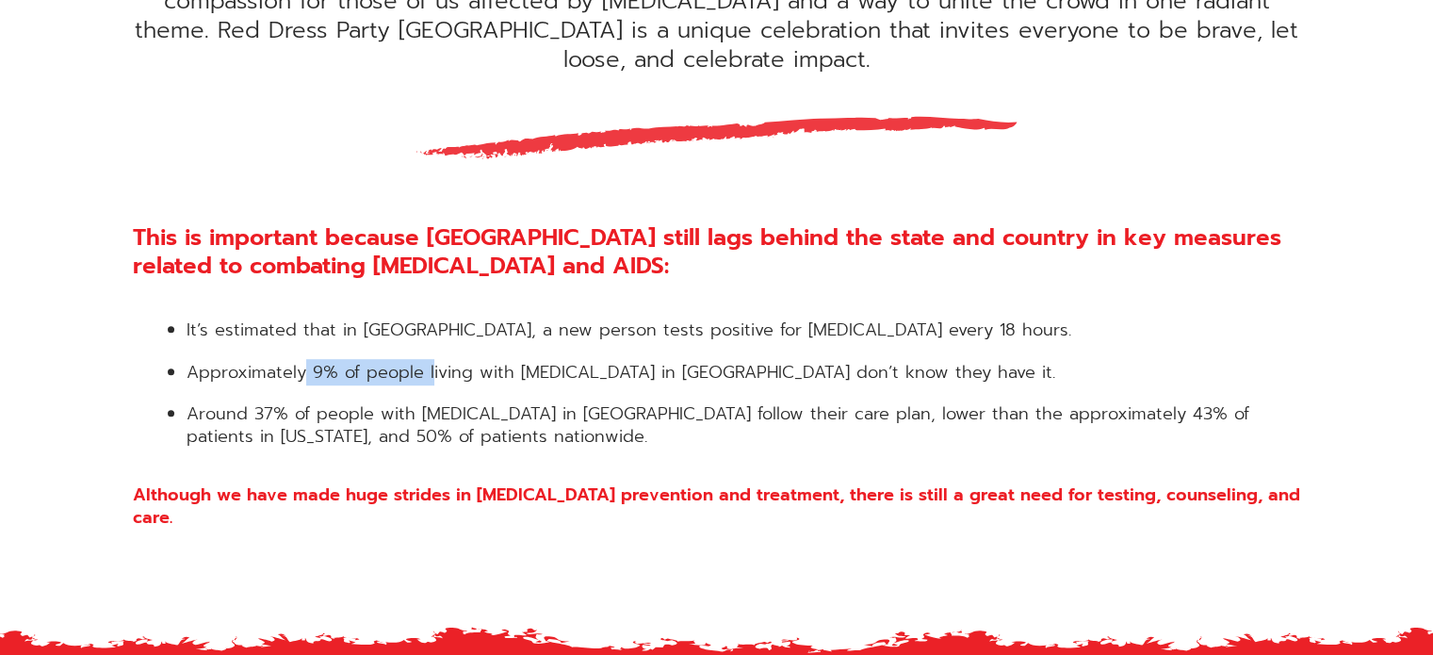
drag, startPoint x: 301, startPoint y: 341, endPoint x: 487, endPoint y: 339, distance: 186.6
click at [487, 362] on li "Approximately 9% of people living with HIV in San Diego County don’t know they …" at bounding box center [744, 373] width 1115 height 22
drag, startPoint x: 598, startPoint y: 339, endPoint x: 746, endPoint y: 351, distance: 148.4
click at [746, 362] on li "Approximately 9% of people living with HIV in San Diego County don’t know they …" at bounding box center [744, 373] width 1115 height 22
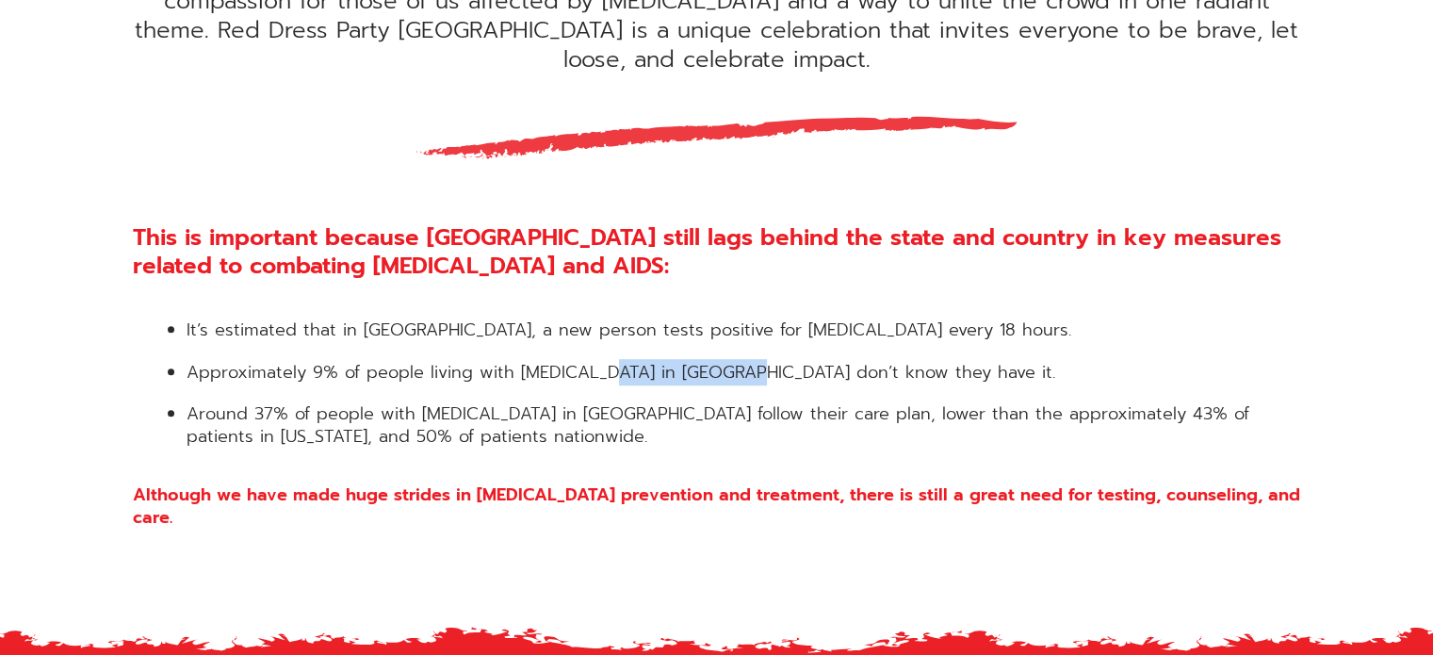
click at [746, 362] on li "Approximately 9% of people living with HIV in San Diego County don’t know they …" at bounding box center [744, 373] width 1115 height 22
drag, startPoint x: 241, startPoint y: 389, endPoint x: 450, endPoint y: 395, distance: 209.3
click at [450, 403] on li "Around 37% of people with HIV in San Diego County follow their care plan, lower…" at bounding box center [744, 425] width 1115 height 44
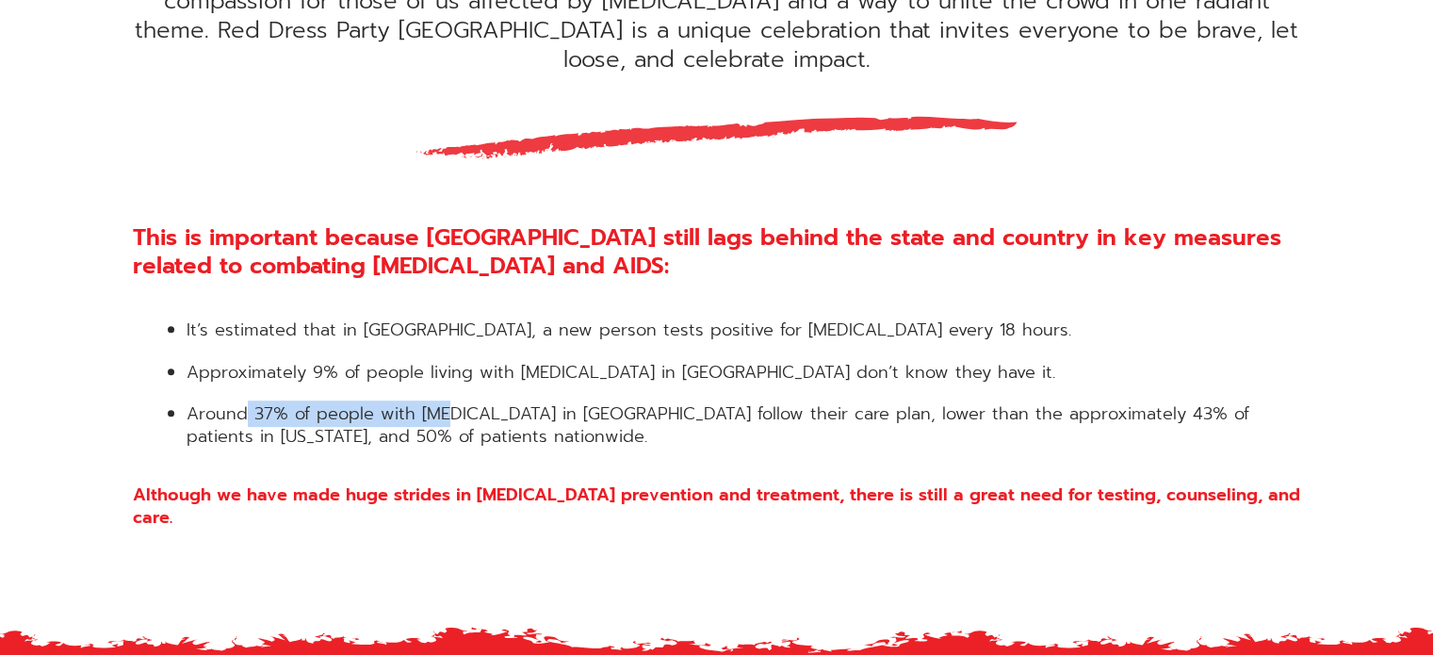
click at [450, 403] on li "Around 37% of people with HIV in San Diego County follow their care plan, lower…" at bounding box center [744, 425] width 1115 height 44
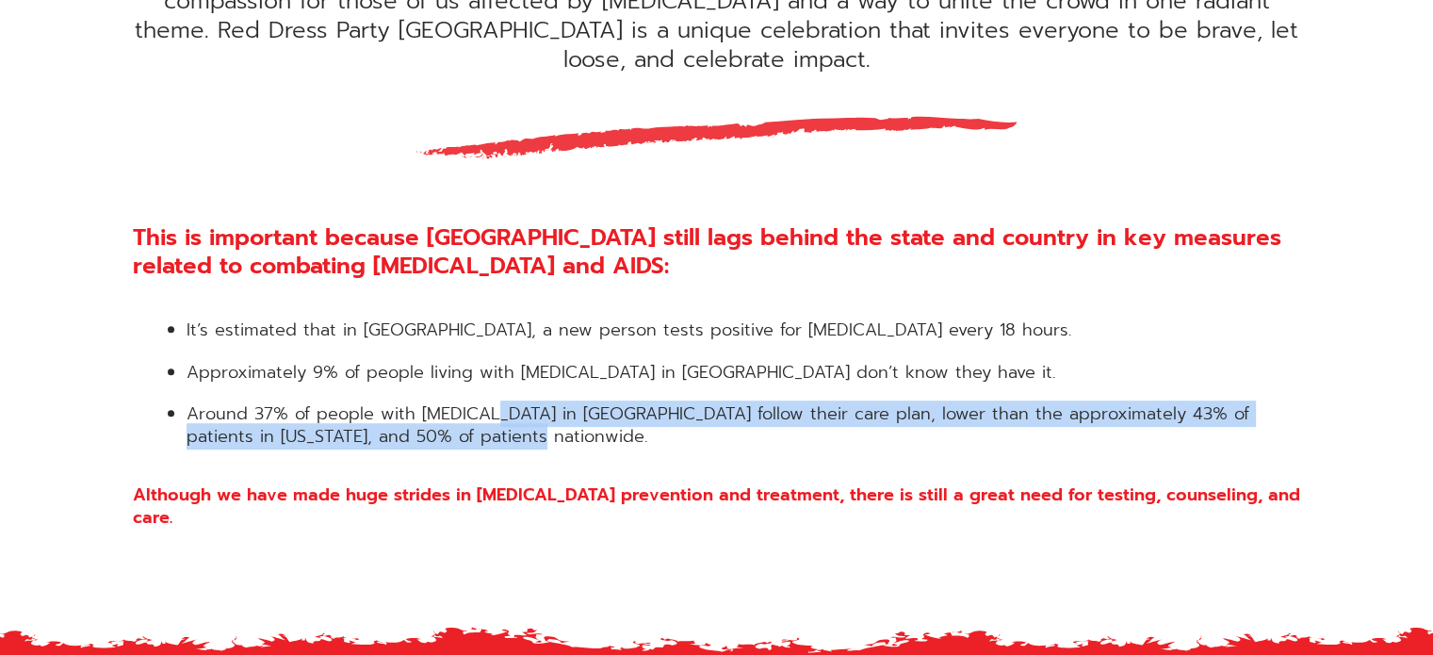
drag, startPoint x: 484, startPoint y: 386, endPoint x: 602, endPoint y: 407, distance: 119.6
click at [602, 407] on li "Around 37% of people with HIV in San Diego County follow their care plan, lower…" at bounding box center [744, 425] width 1115 height 44
drag, startPoint x: 576, startPoint y: 372, endPoint x: 656, endPoint y: 426, distance: 96.4
click at [656, 426] on div "This is important because San Diego County still lags behind the state and coun…" at bounding box center [717, 375] width 1168 height 305
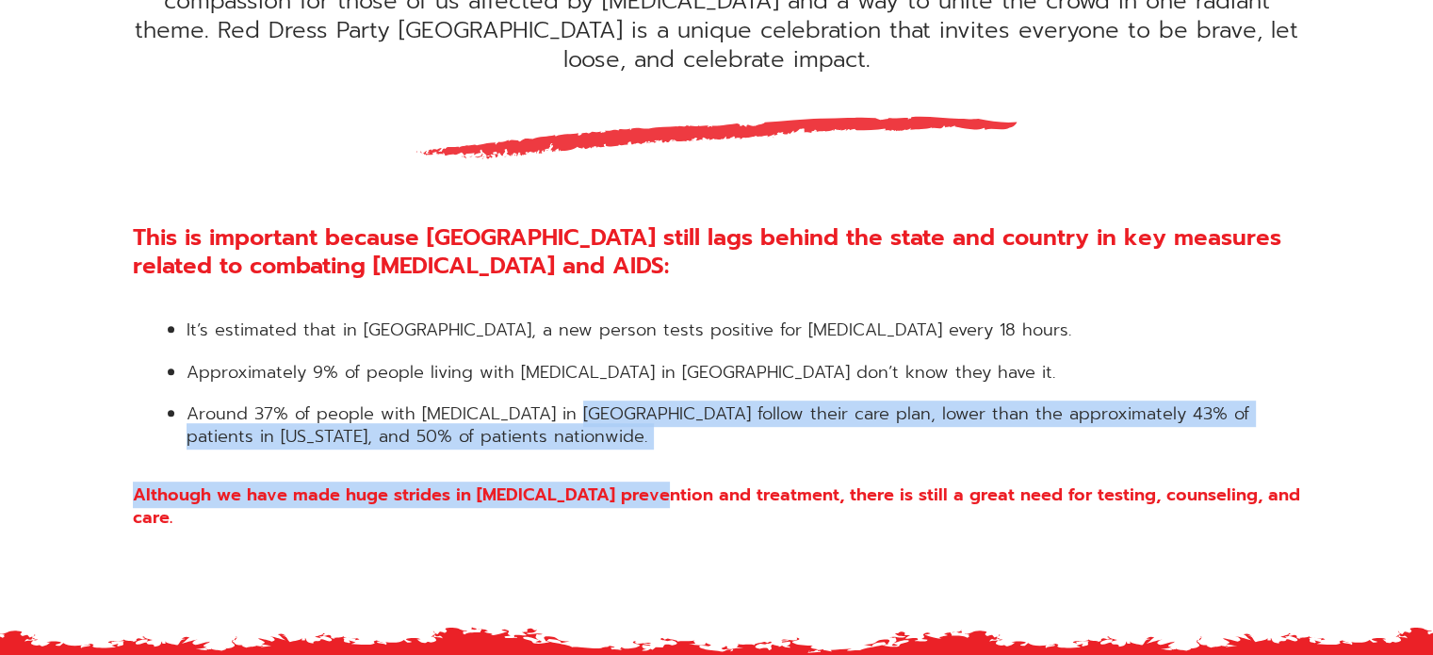
click at [656, 426] on div "This is important because San Diego County still lags behind the state and coun…" at bounding box center [717, 375] width 1168 height 305
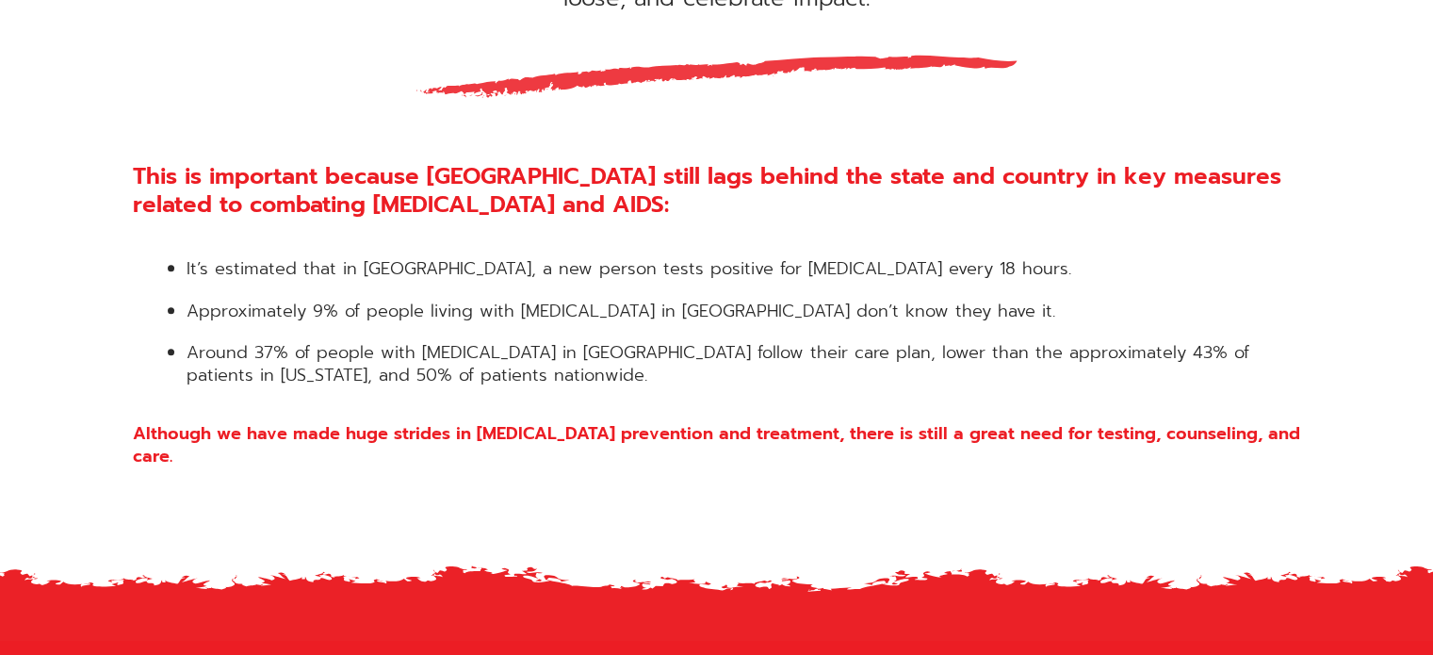
scroll to position [1021, 0]
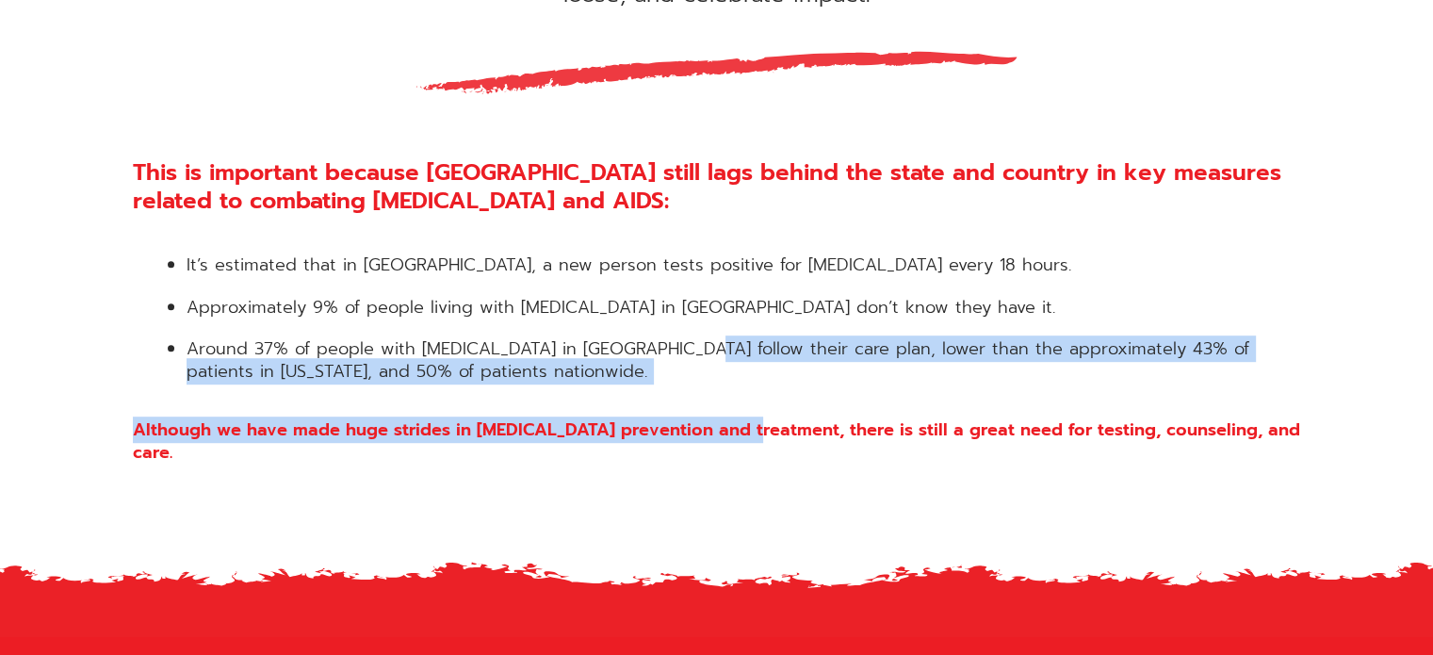
drag, startPoint x: 689, startPoint y: 323, endPoint x: 751, endPoint y: 356, distance: 70.4
click at [751, 356] on div "This is important because San Diego County still lags behind the state and coun…" at bounding box center [717, 310] width 1168 height 305
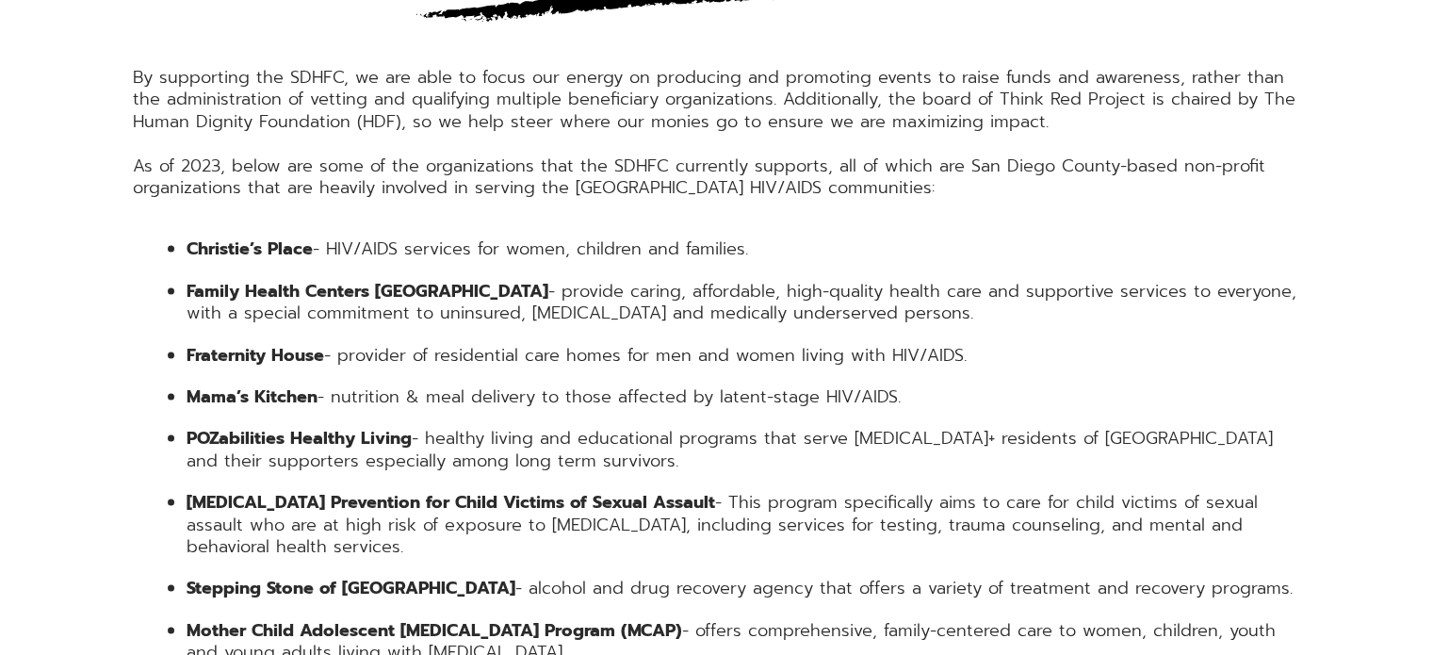
scroll to position [2910, 0]
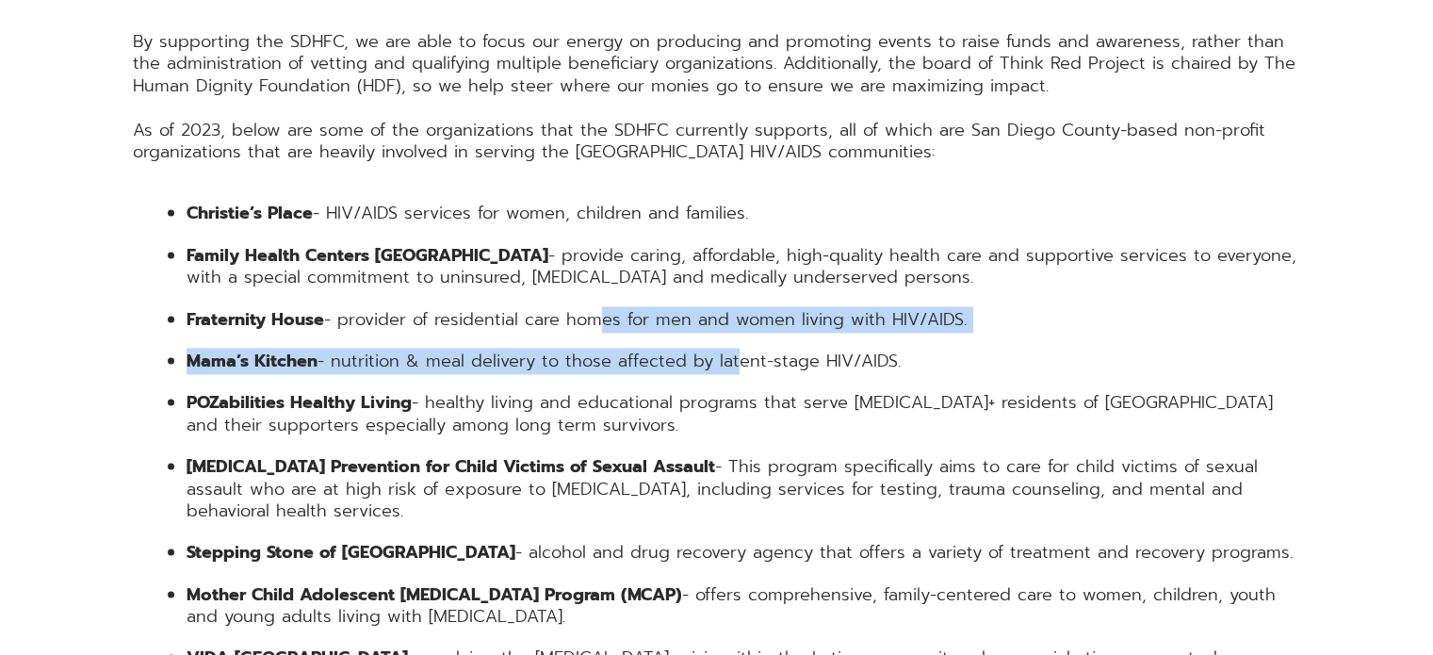
drag, startPoint x: 600, startPoint y: 274, endPoint x: 756, endPoint y: 289, distance: 156.2
click at [756, 289] on ul "Christie’s Place - HIV/AIDS services for women, children and families. Family H…" at bounding box center [717, 479] width 1168 height 553
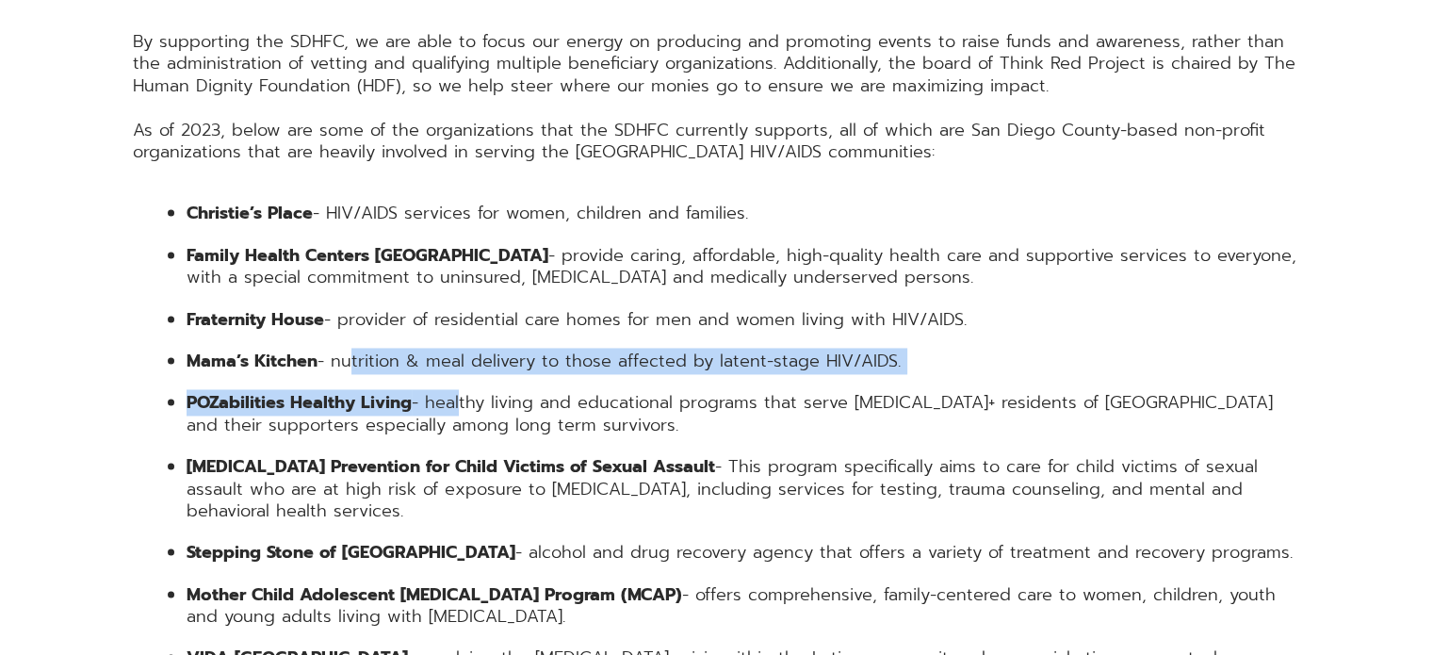
drag, startPoint x: 343, startPoint y: 305, endPoint x: 492, endPoint y: 350, distance: 155.3
click at [492, 350] on ul "Christie’s Place - HIV/AIDS services for women, children and families. Family H…" at bounding box center [717, 479] width 1168 height 553
click at [492, 392] on li "POZabilities Healthy Living - healthy living and educational programs that serv…" at bounding box center [744, 414] width 1115 height 44
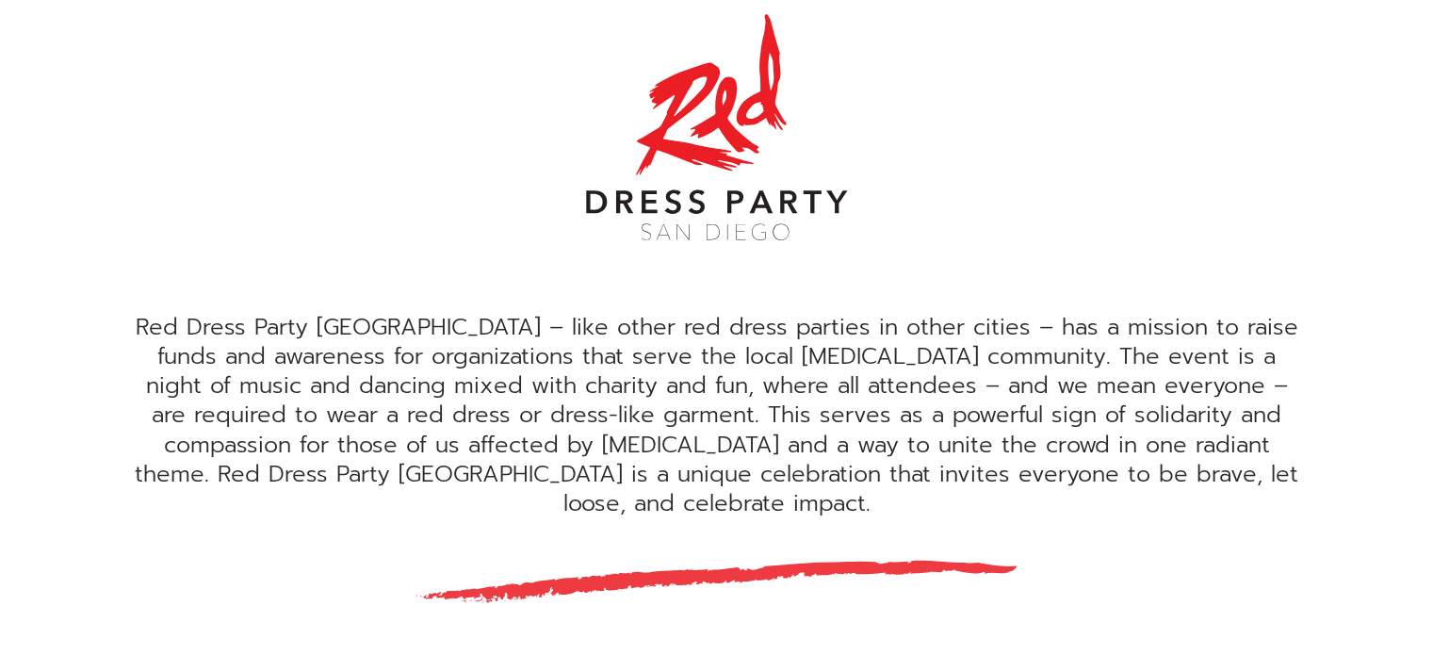
scroll to position [0, 0]
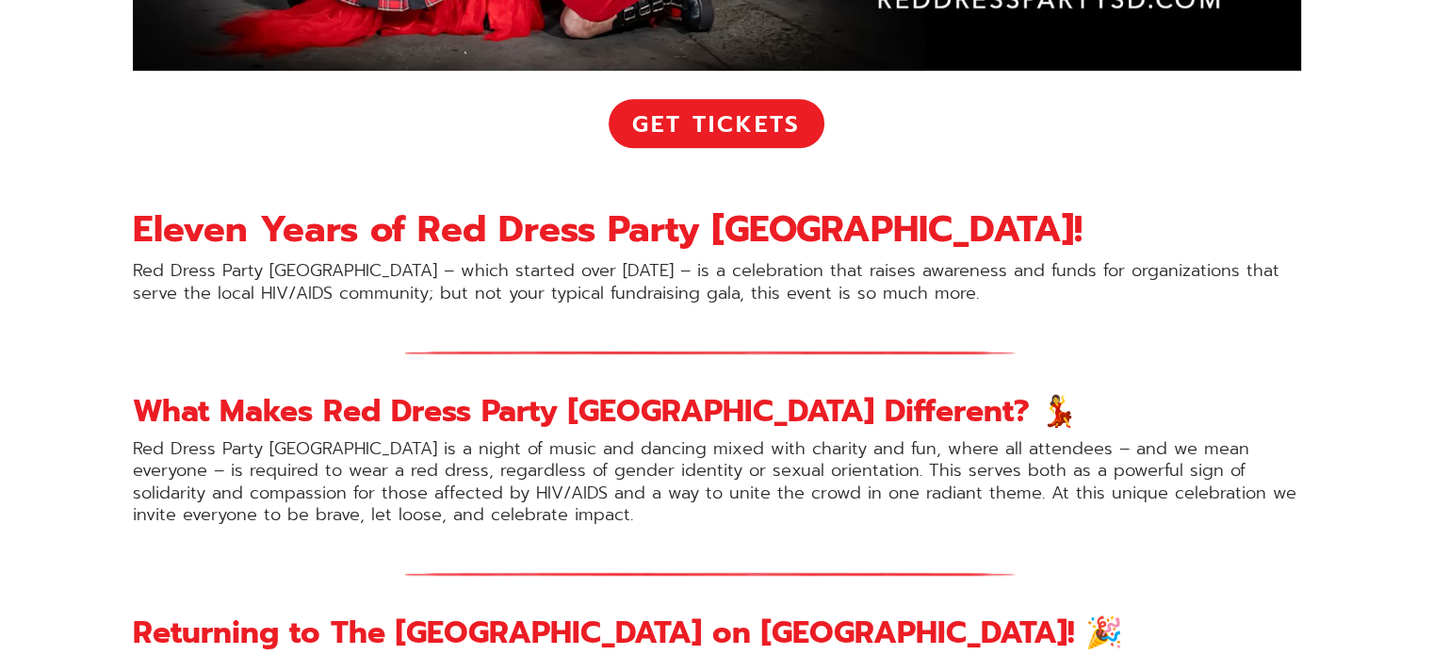
scroll to position [969, 0]
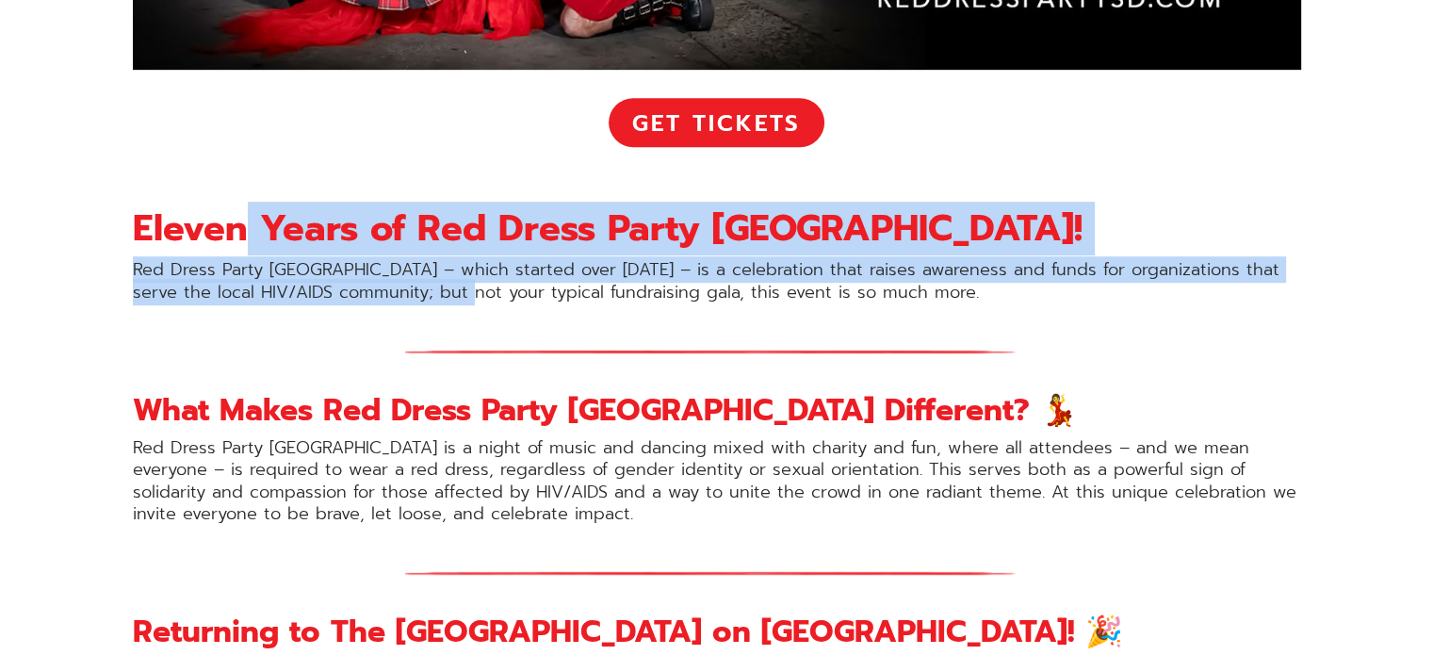
drag, startPoint x: 239, startPoint y: 248, endPoint x: 475, endPoint y: 287, distance: 238.9
click at [475, 287] on p "Red Dress Party [GEOGRAPHIC_DATA] – which started over [DATE] – is a celebratio…" at bounding box center [717, 281] width 1168 height 44
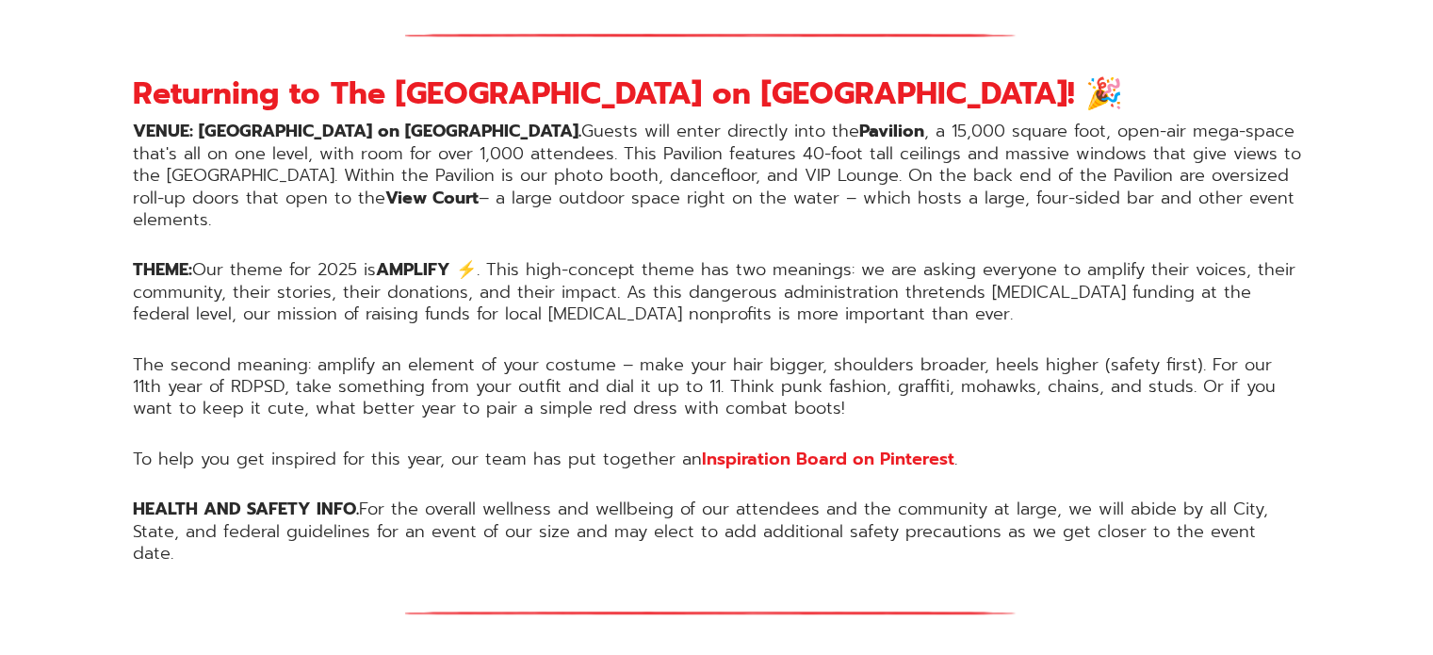
scroll to position [1504, 0]
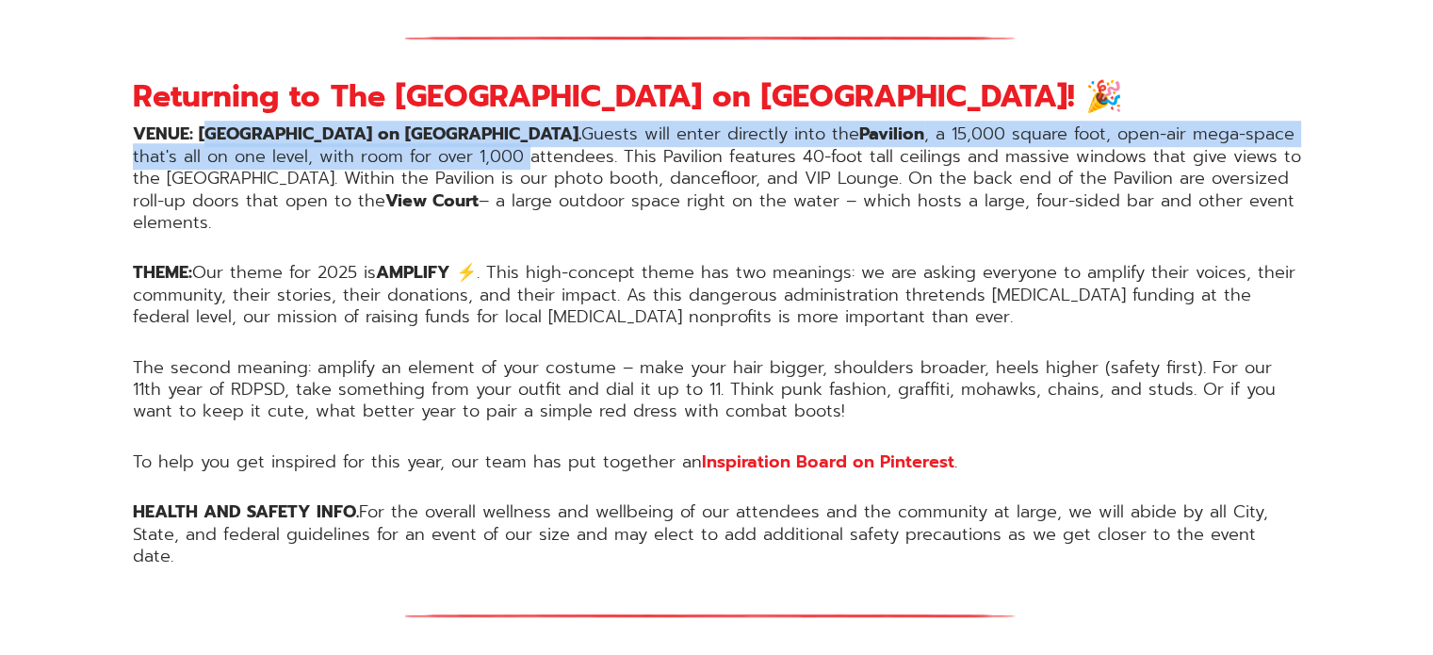
drag, startPoint x: 211, startPoint y: 133, endPoint x: 452, endPoint y: 169, distance: 243.9
click at [452, 169] on p "VENUE: [GEOGRAPHIC_DATA] on [GEOGRAPHIC_DATA]. Guests will enter directly into …" at bounding box center [717, 178] width 1168 height 110
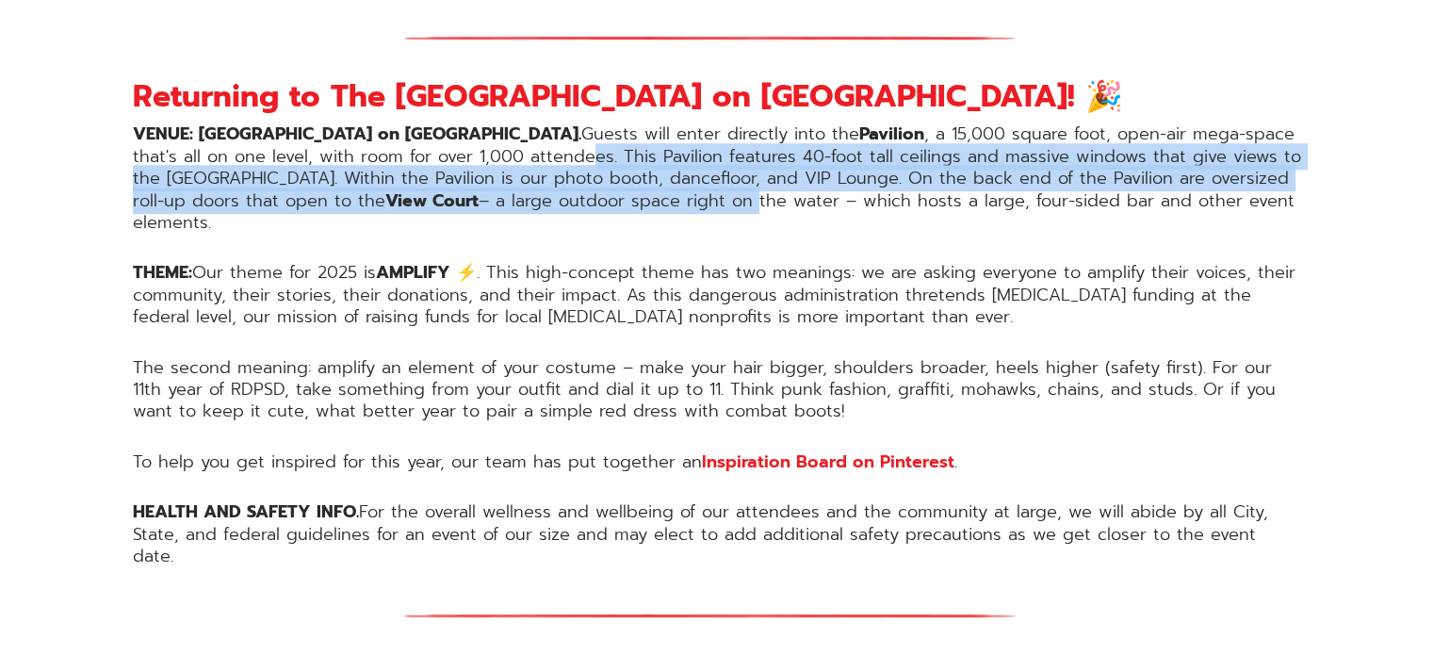
drag, startPoint x: 516, startPoint y: 146, endPoint x: 709, endPoint y: 220, distance: 206.1
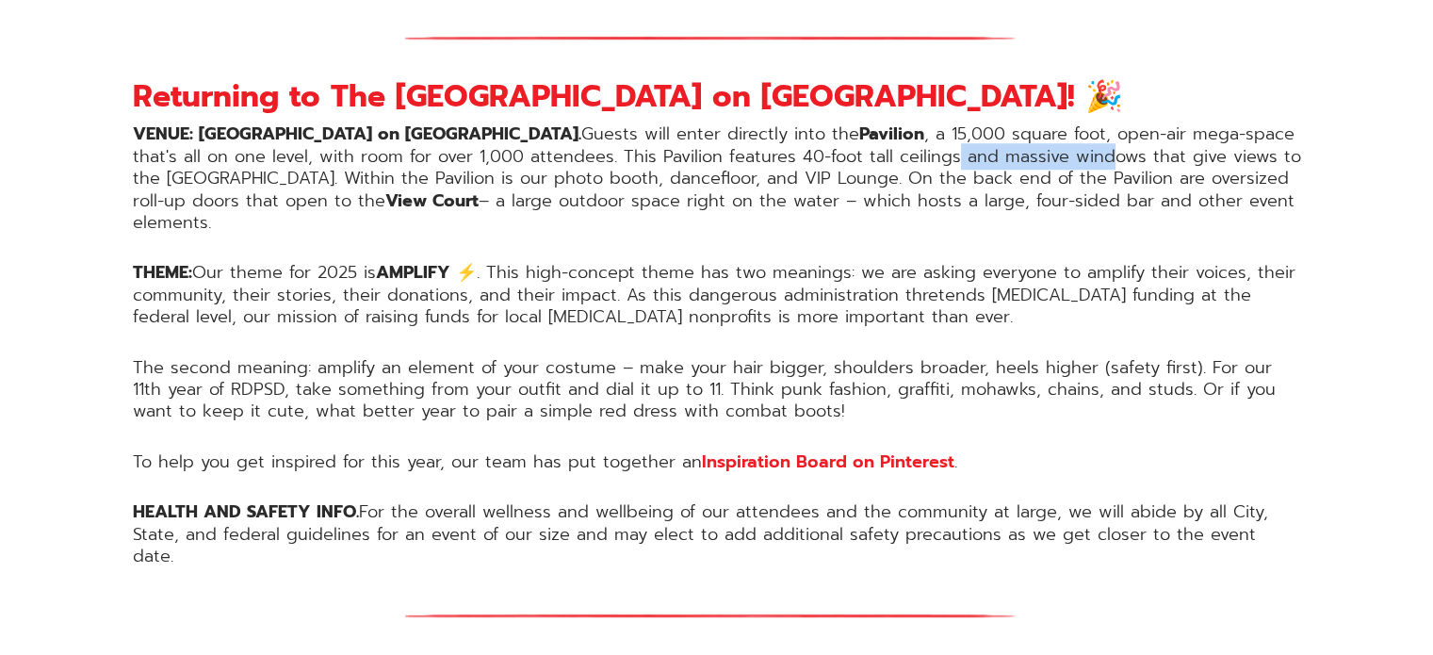
drag, startPoint x: 875, startPoint y: 157, endPoint x: 1048, endPoint y: 165, distance: 172.6
click at [1048, 165] on p "VENUE: [GEOGRAPHIC_DATA] on [GEOGRAPHIC_DATA]. Guests will enter directly into …" at bounding box center [717, 178] width 1168 height 110
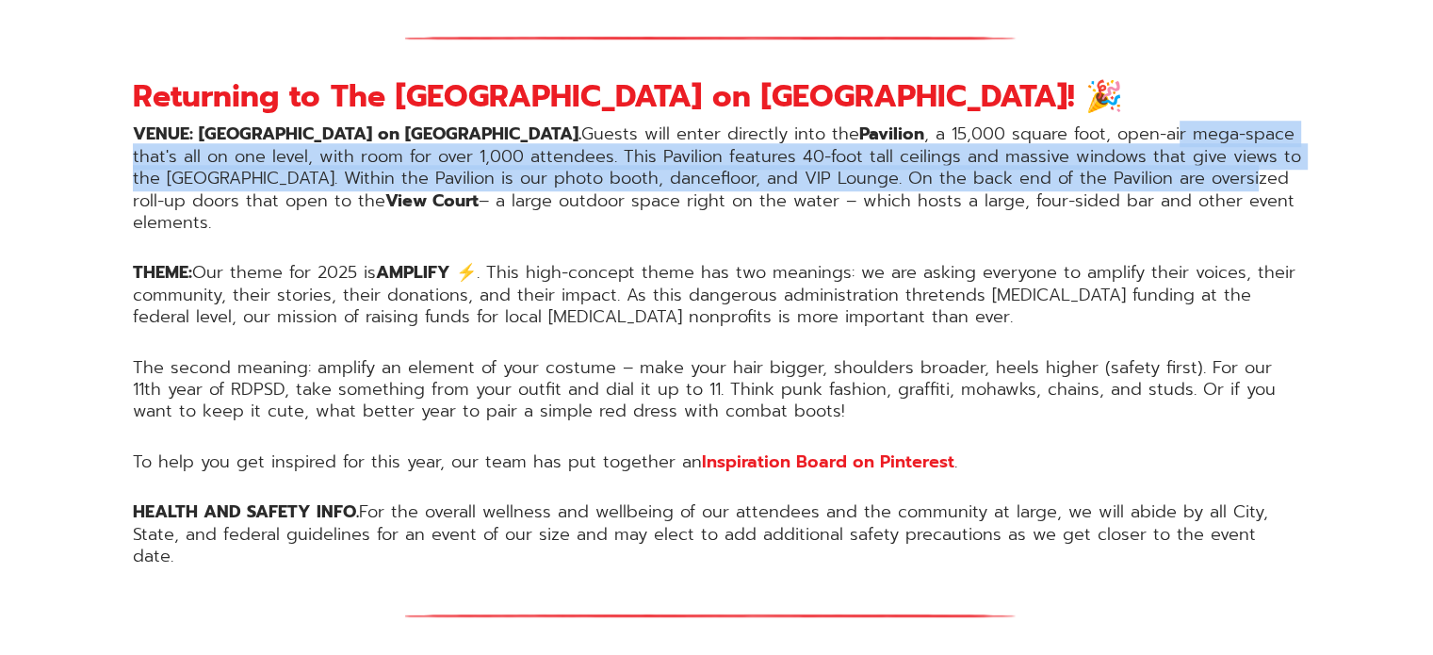
drag, startPoint x: 1101, startPoint y: 142, endPoint x: 1192, endPoint y: 198, distance: 107.0
click at [1192, 198] on p "VENUE: [GEOGRAPHIC_DATA] on [GEOGRAPHIC_DATA]. Guests will enter directly into …" at bounding box center [717, 178] width 1168 height 110
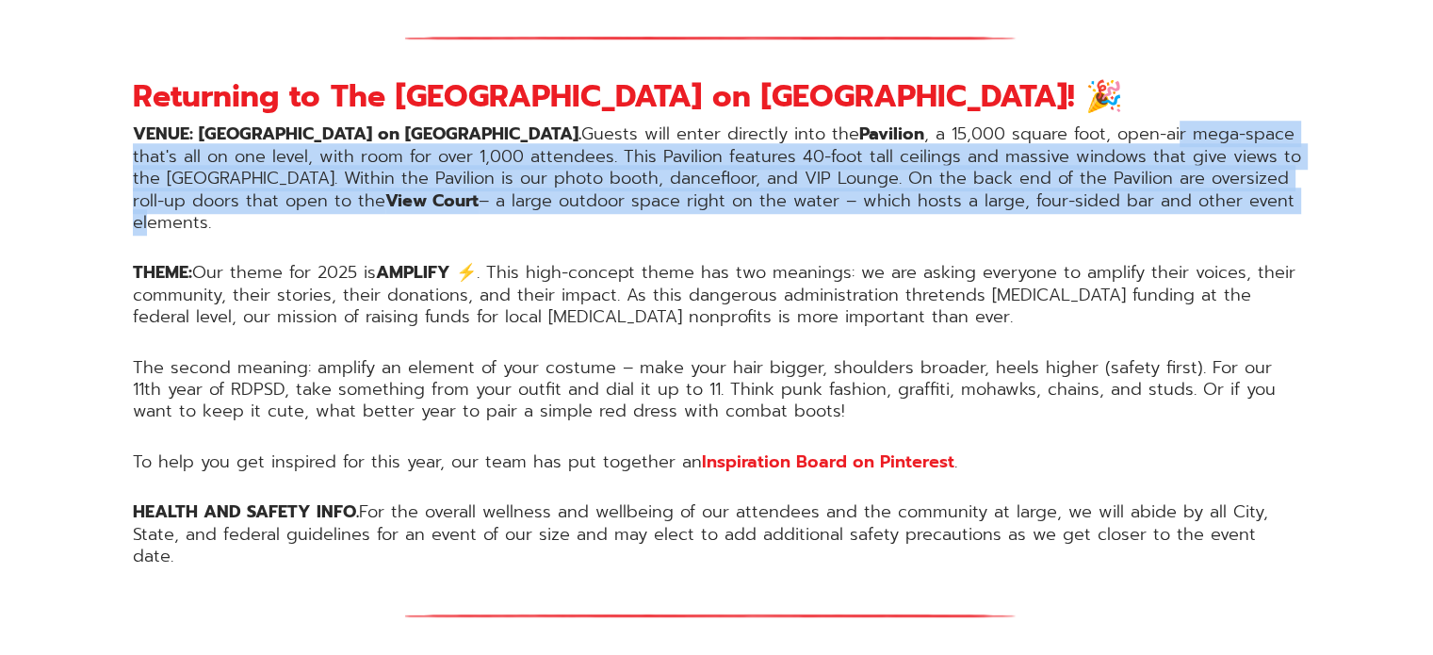
click at [1192, 198] on p "VENUE: [GEOGRAPHIC_DATA] on [GEOGRAPHIC_DATA]. Guests will enter directly into …" at bounding box center [717, 178] width 1168 height 110
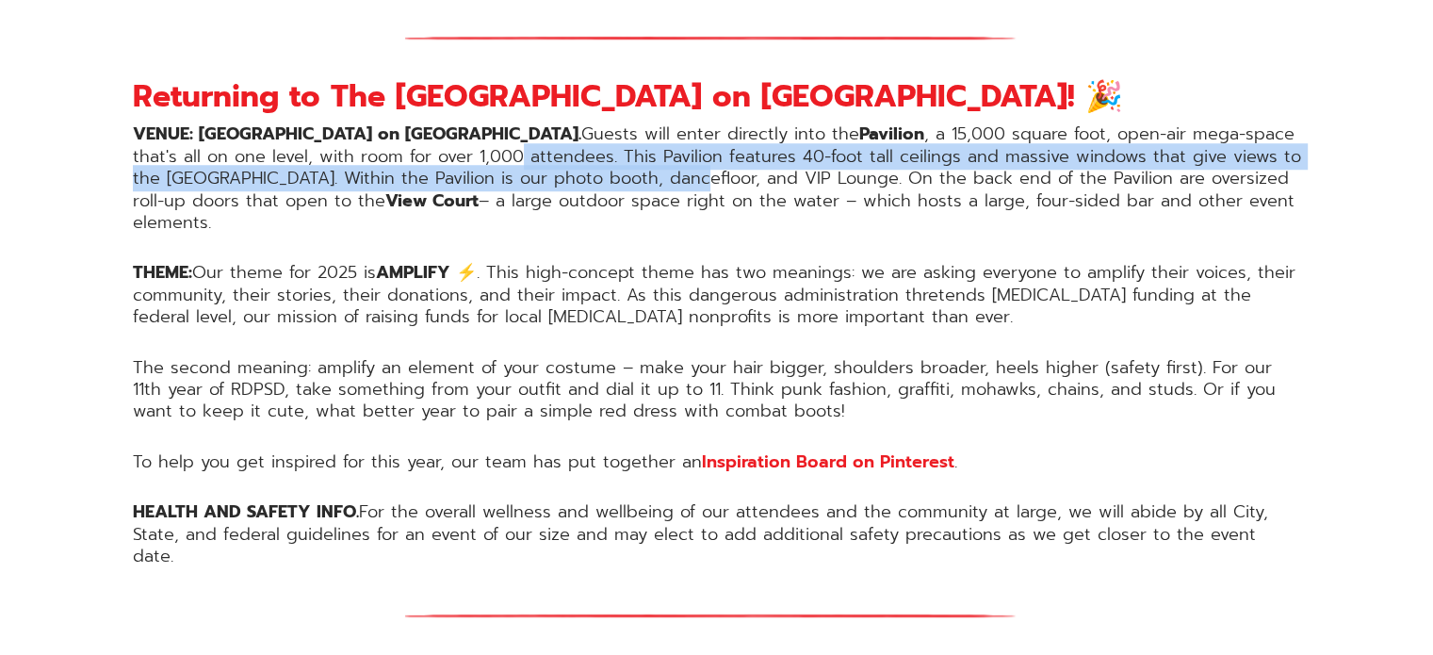
drag, startPoint x: 449, startPoint y: 157, endPoint x: 644, endPoint y: 171, distance: 196.4
click at [644, 171] on p "VENUE: [GEOGRAPHIC_DATA] on [GEOGRAPHIC_DATA]. Guests will enter directly into …" at bounding box center [717, 178] width 1168 height 110
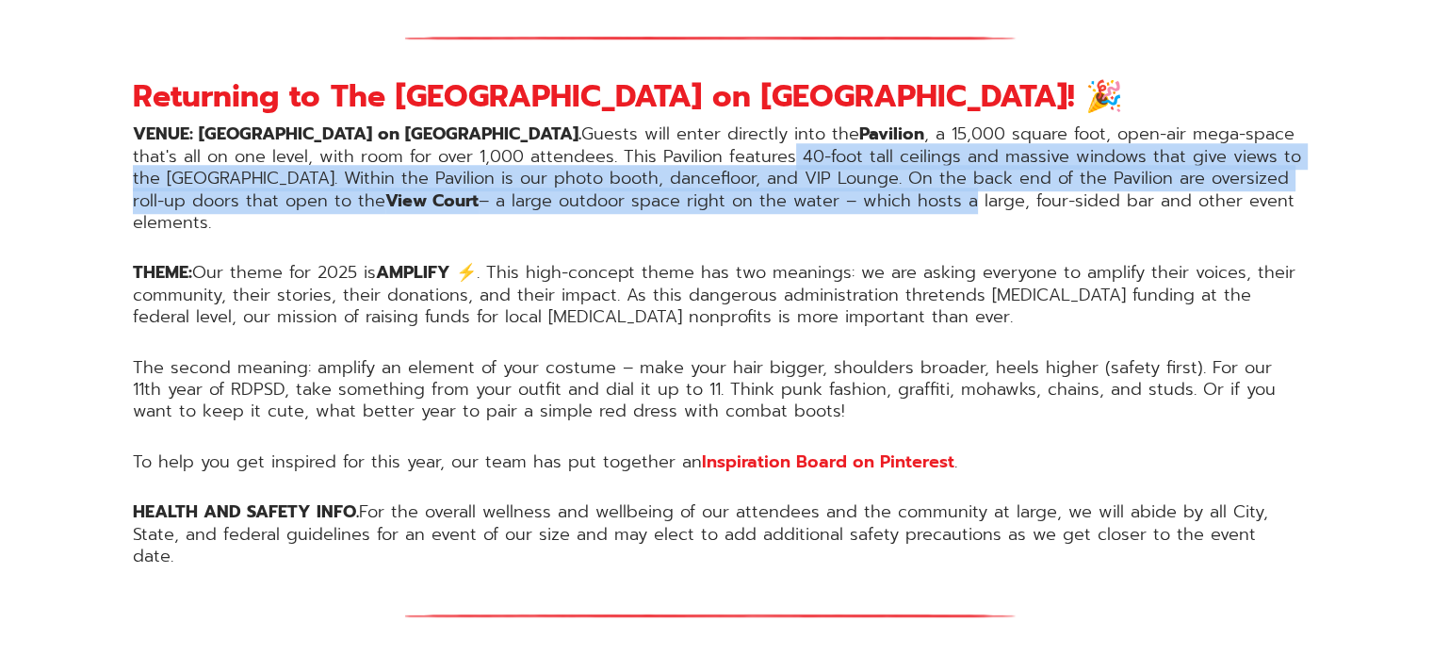
drag, startPoint x: 716, startPoint y: 148, endPoint x: 889, endPoint y: 223, distance: 189.0
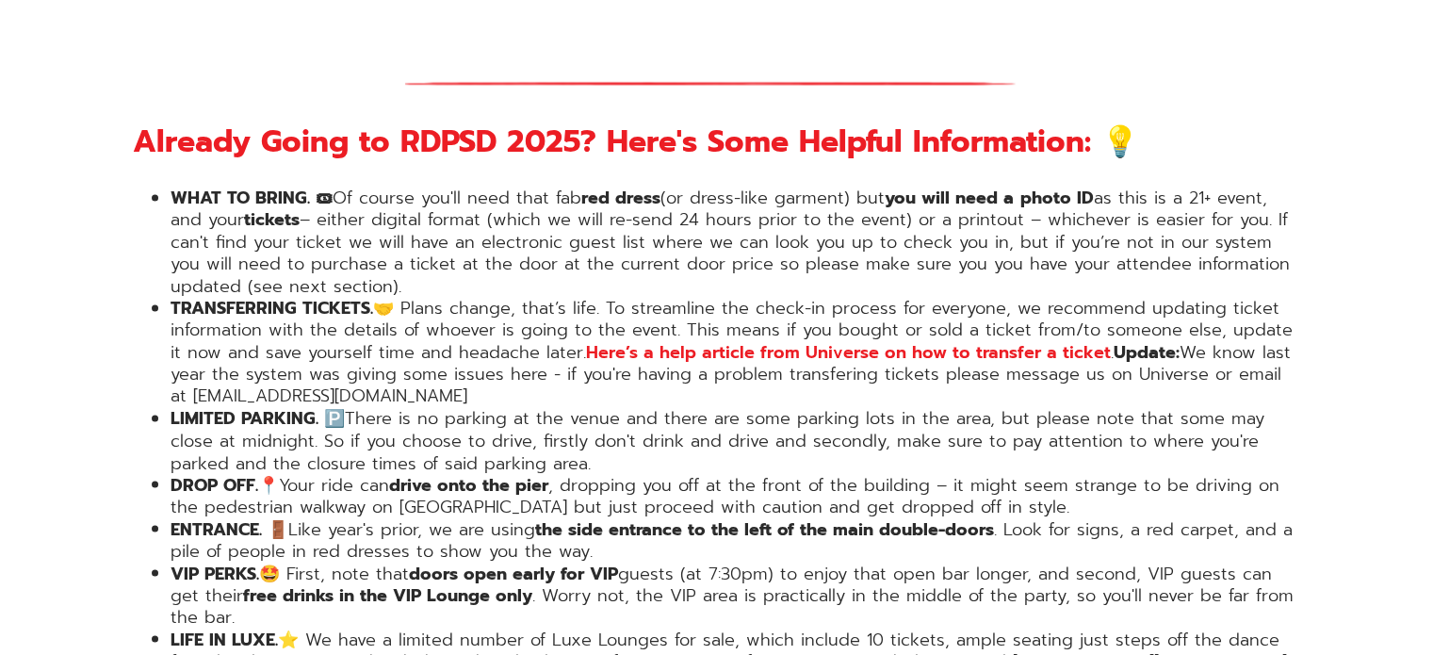
scroll to position [3154, 0]
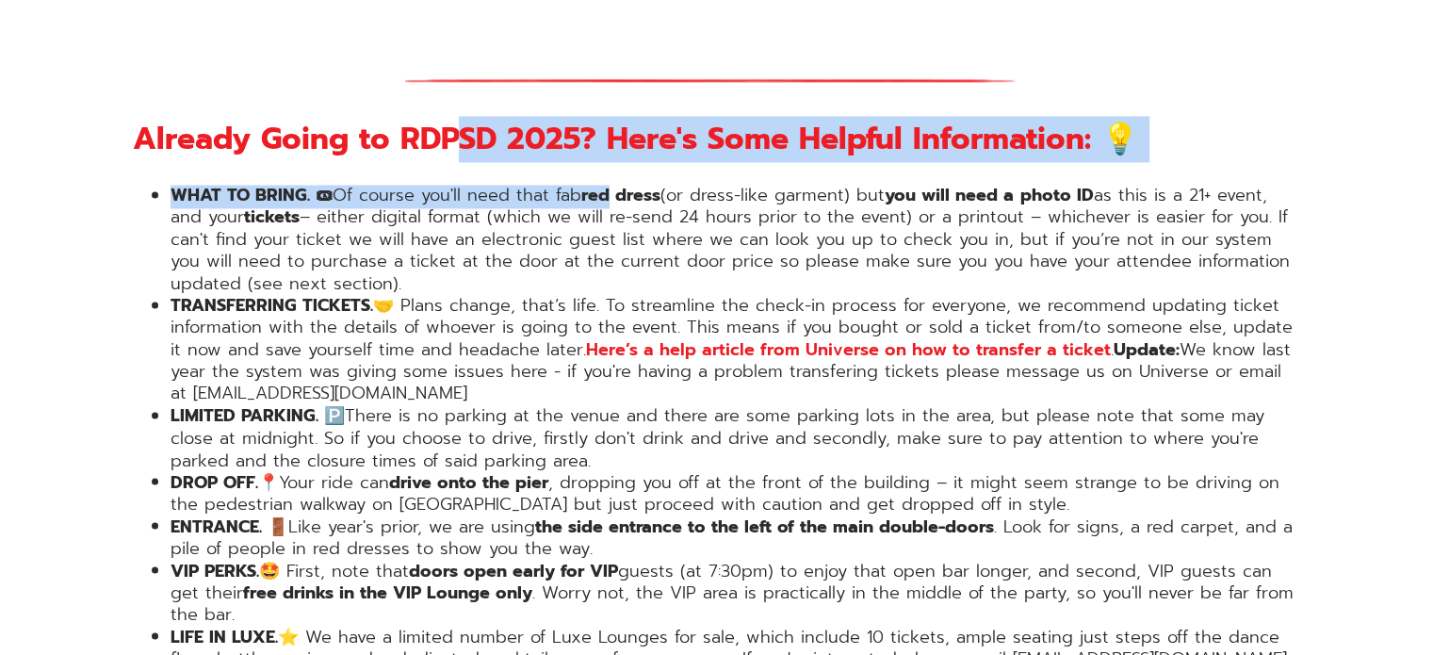
drag, startPoint x: 465, startPoint y: 90, endPoint x: 631, endPoint y: 122, distance: 168.9
click at [631, 182] on strong "red dress" at bounding box center [620, 195] width 79 height 26
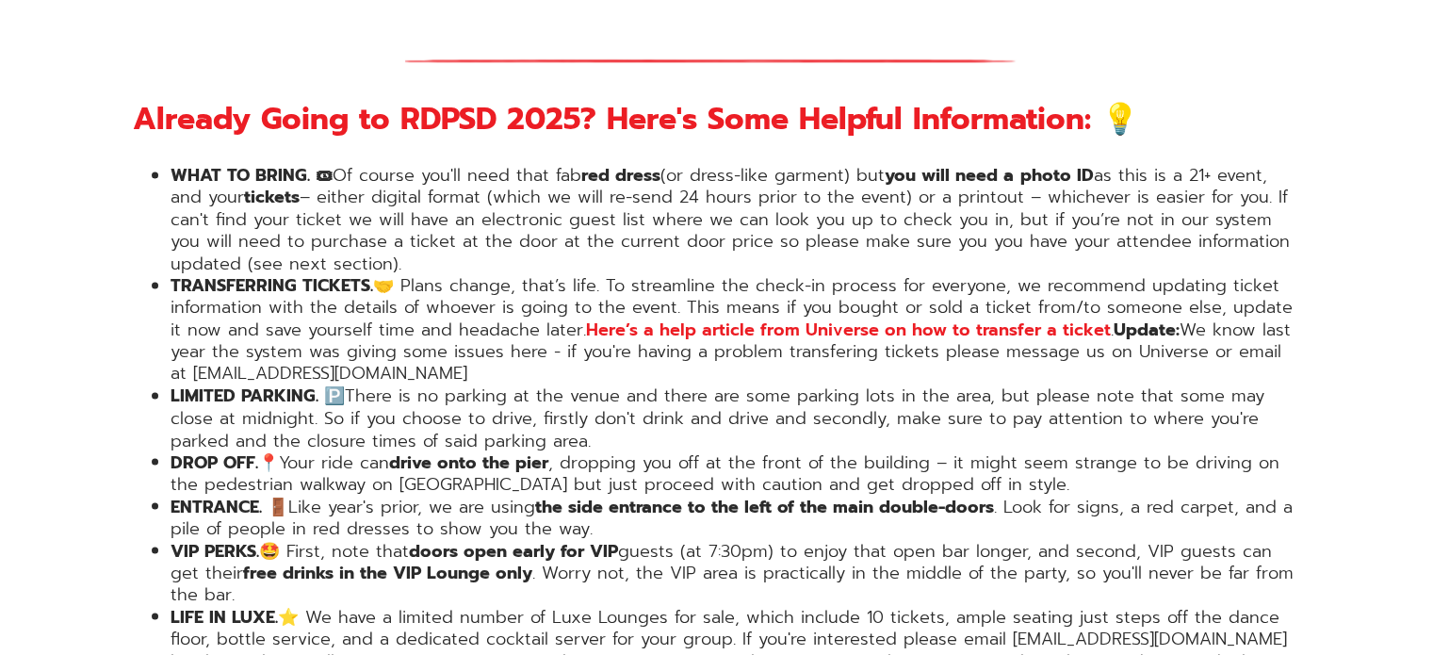
scroll to position [3173, 0]
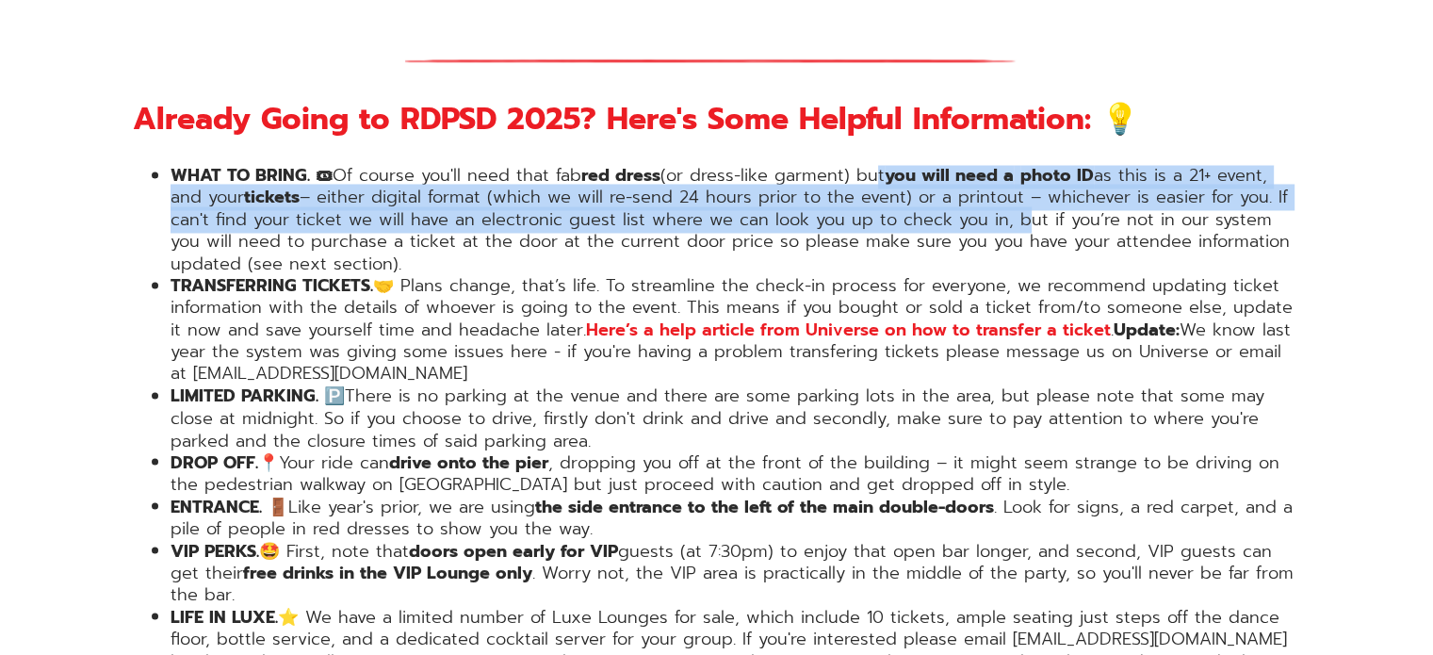
drag, startPoint x: 875, startPoint y: 114, endPoint x: 1048, endPoint y: 153, distance: 176.7
click at [1048, 165] on li "WHAT TO BRING. 🎟 Of course you'll need that fab red dress (or dress-like garmen…" at bounding box center [736, 220] width 1131 height 110
drag, startPoint x: 1131, startPoint y: 114, endPoint x: 1189, endPoint y: 174, distance: 84.0
click at [1189, 174] on li "WHAT TO BRING. 🎟 Of course you'll need that fab red dress (or dress-like garmen…" at bounding box center [736, 220] width 1131 height 110
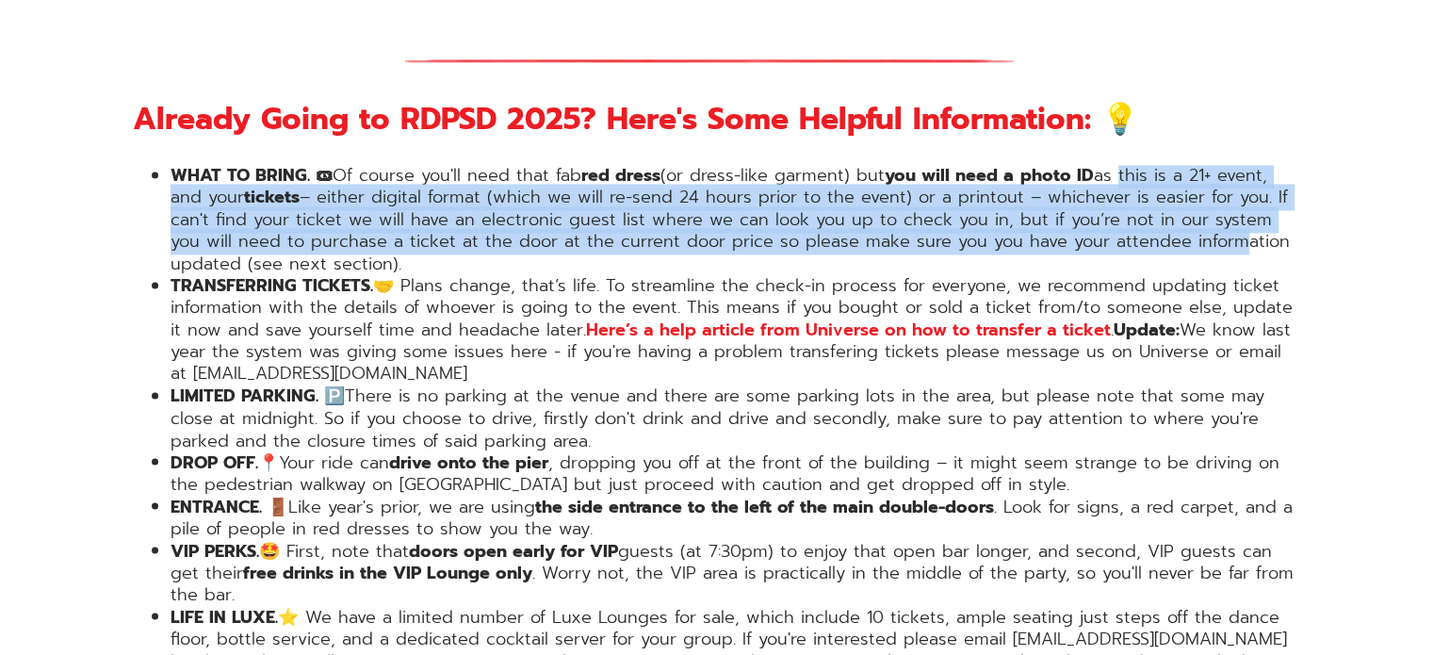
click at [1189, 174] on li "WHAT TO BRING. 🎟 Of course you'll need that fab red dress (or dress-like garmen…" at bounding box center [736, 220] width 1131 height 110
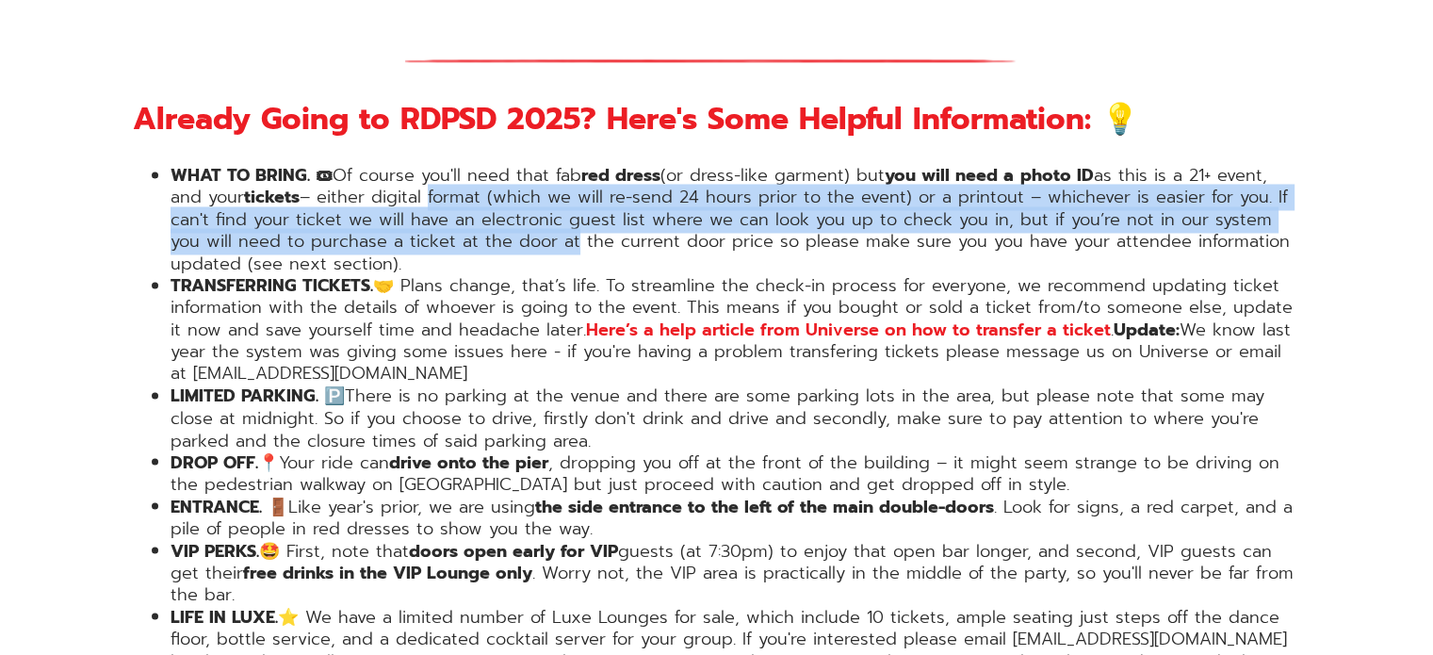
drag, startPoint x: 432, startPoint y: 135, endPoint x: 530, endPoint y: 189, distance: 111.4
click at [530, 189] on li "WHAT TO BRING. 🎟 Of course you'll need that fab red dress (or dress-like garmen…" at bounding box center [736, 220] width 1131 height 110
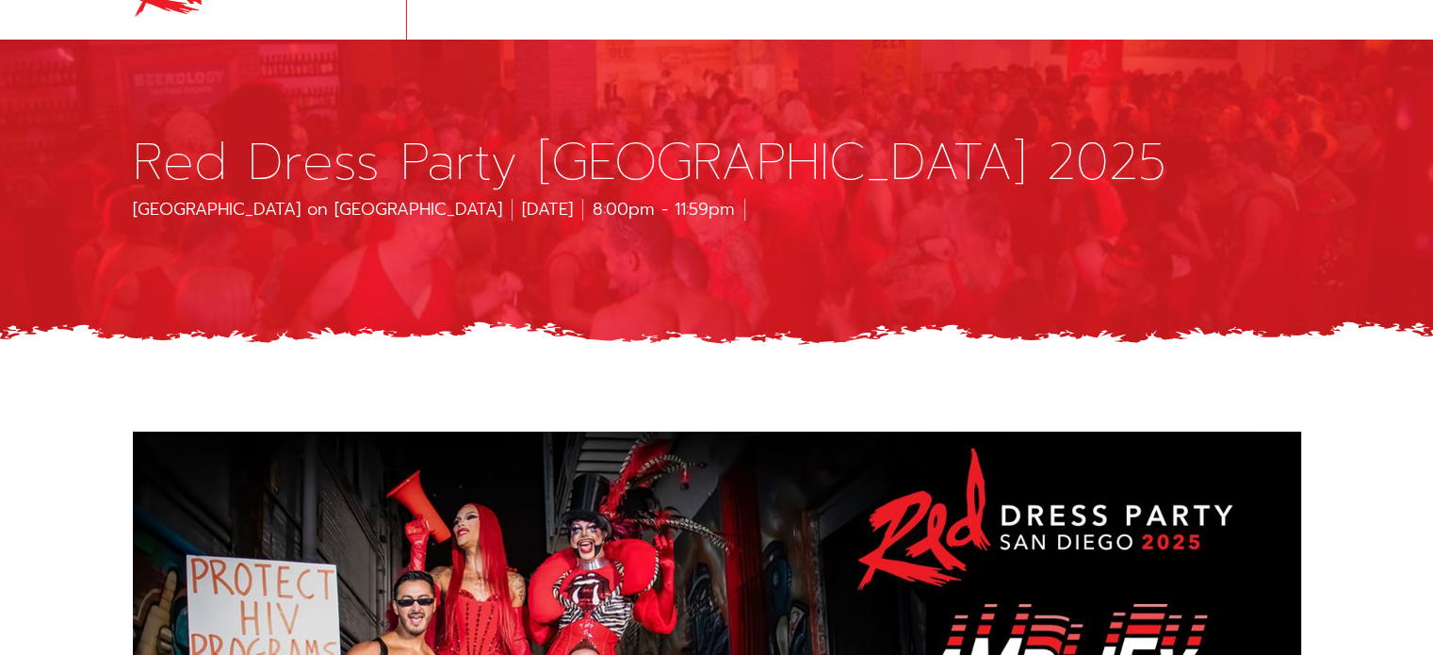
scroll to position [89, 0]
